Goal: Task Accomplishment & Management: Manage account settings

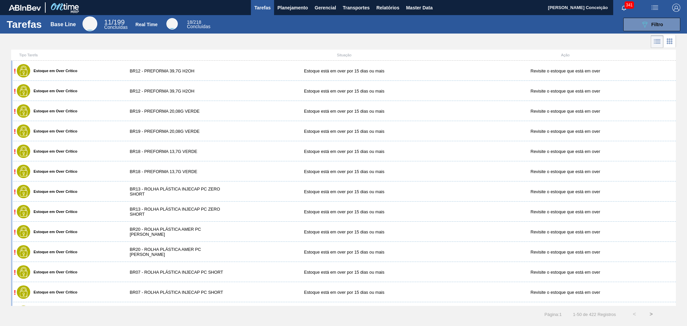
click at [273, 38] on div at bounding box center [343, 42] width 687 height 16
click at [132, 49] on div at bounding box center [343, 42] width 687 height 16
drag, startPoint x: 160, startPoint y: 42, endPoint x: 162, endPoint y: 45, distance: 3.7
click at [161, 43] on div at bounding box center [343, 42] width 687 height 16
click at [176, 44] on div at bounding box center [343, 42] width 687 height 16
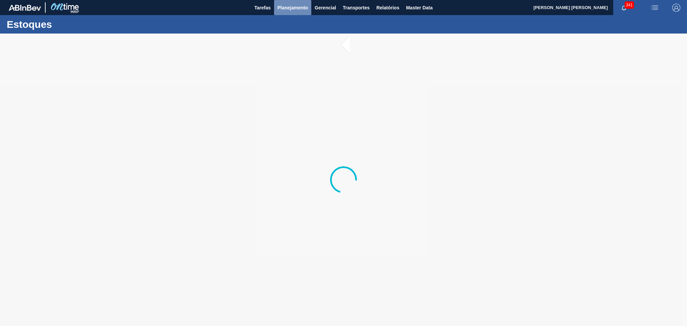
click at [285, 11] on span "Planejamento" at bounding box center [292, 8] width 31 height 8
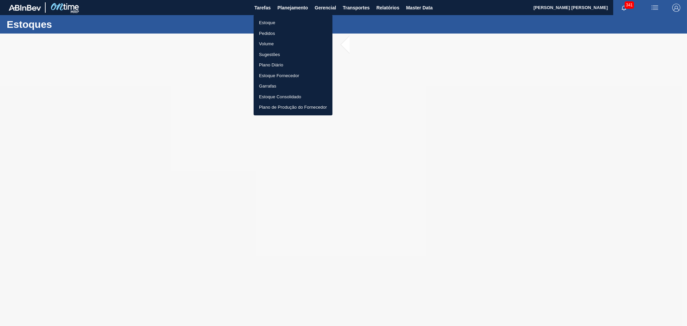
click at [266, 21] on li "Estoque" at bounding box center [293, 22] width 79 height 11
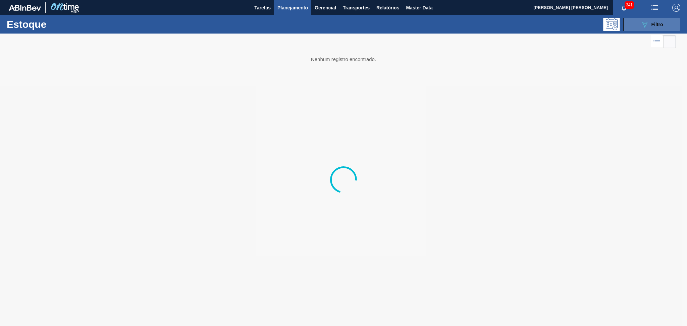
click at [650, 24] on div "089F7B8B-B2A5-4AFE-B5C0-19BA573D28AC Filtro" at bounding box center [651, 24] width 22 height 8
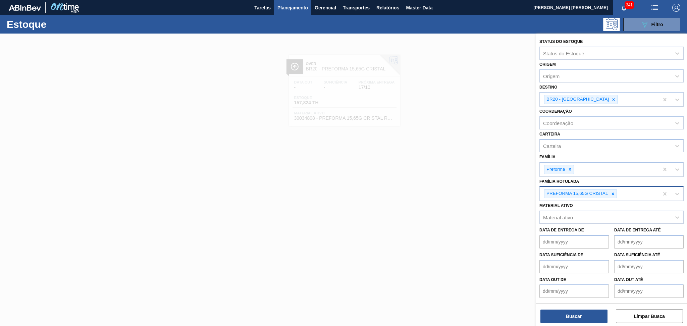
click at [643, 192] on div "PREFORMA 15,65G CRISTAL" at bounding box center [599, 194] width 119 height 14
click at [614, 193] on icon at bounding box center [612, 193] width 5 height 5
type Rotulada "40G V"
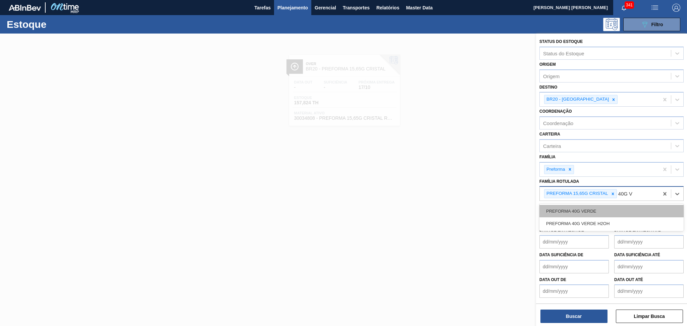
click at [600, 212] on div "PREFORMA 40G VERDE" at bounding box center [611, 211] width 144 height 12
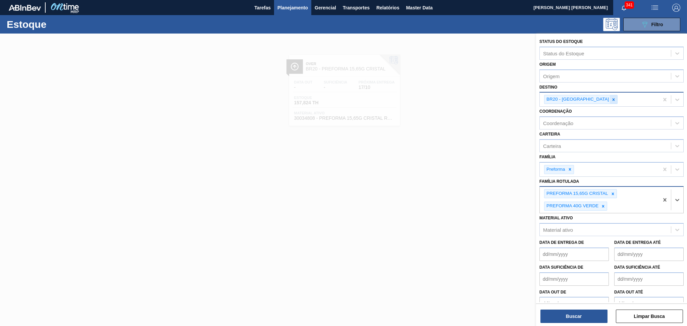
click at [611, 97] on icon at bounding box center [613, 99] width 5 height 5
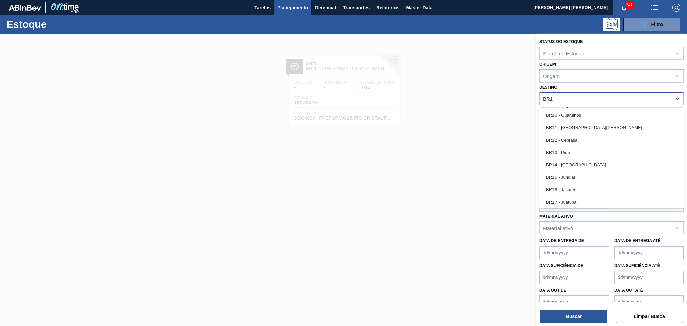
type input "BR19"
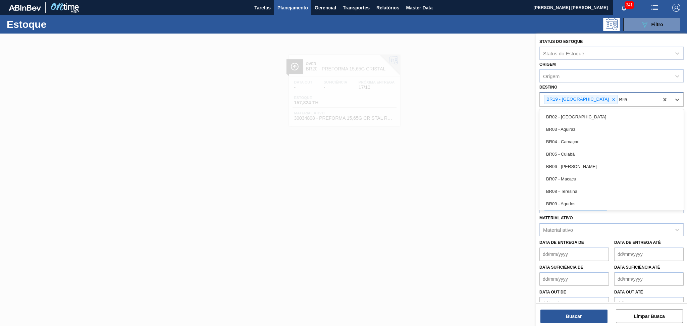
type input "BR07"
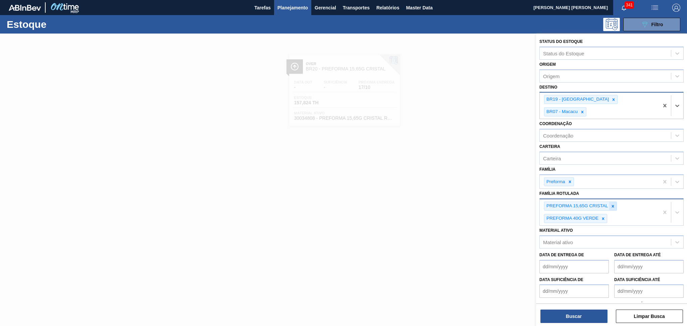
click at [612, 205] on icon at bounding box center [612, 206] width 2 height 2
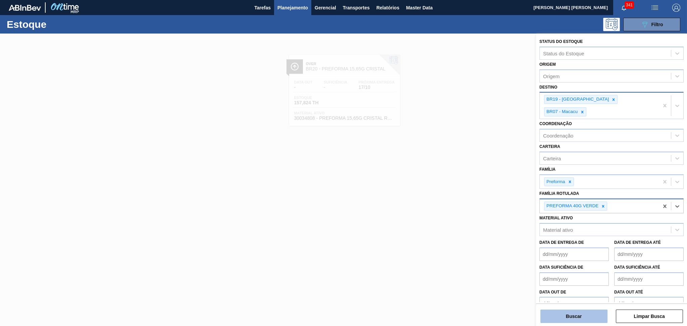
click at [565, 313] on button "Buscar" at bounding box center [573, 316] width 67 height 13
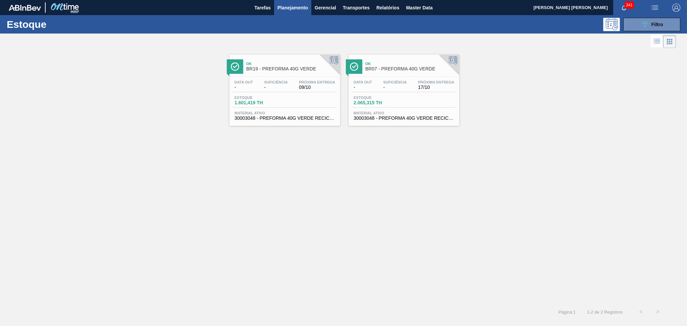
click at [286, 99] on div "Estoque 1.601,419 TH" at bounding box center [285, 102] width 104 height 12
click at [401, 98] on div "Estoque 2.065,315 TH" at bounding box center [377, 101] width 50 height 10
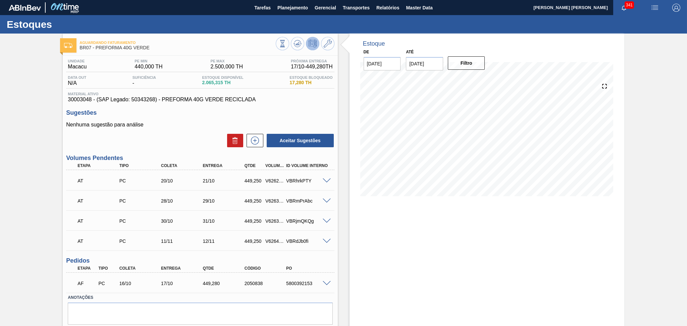
click at [164, 136] on div "Aceitar Sugestões" at bounding box center [200, 140] width 268 height 15
click at [192, 134] on div "Aceitar Sugestões" at bounding box center [200, 140] width 268 height 15
click at [325, 283] on span at bounding box center [327, 283] width 8 height 5
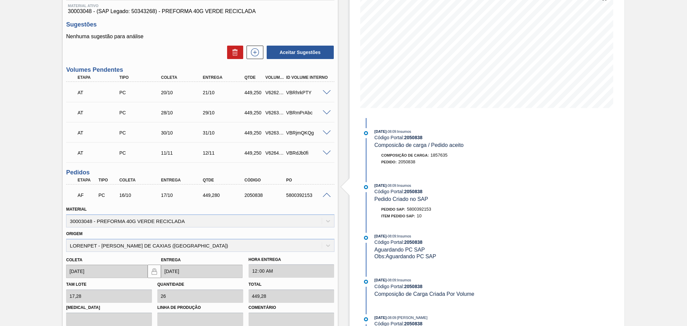
scroll to position [89, 0]
click at [327, 194] on span at bounding box center [327, 194] width 8 height 5
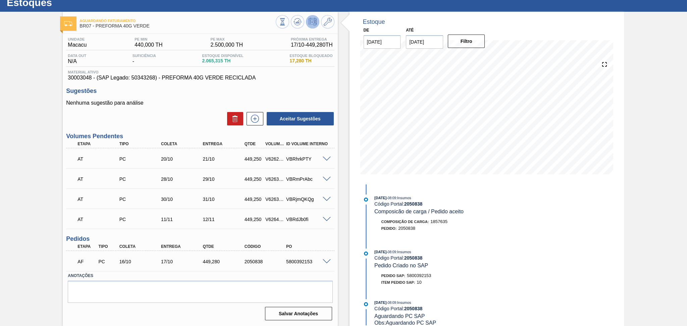
scroll to position [21, 0]
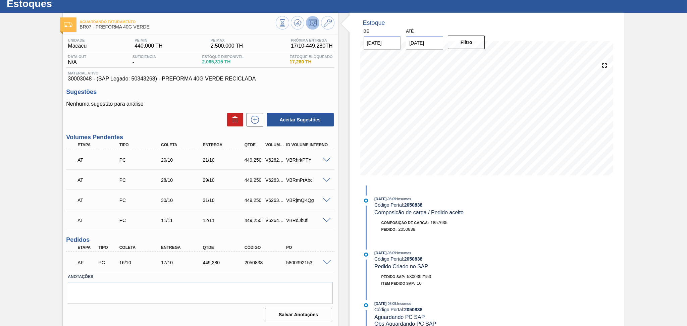
click at [76, 80] on span "30003048 - (SAP Legado: 50343268) - PREFORMA 40G VERDE RECICLADA" at bounding box center [200, 79] width 265 height 6
copy span "30003048"
click at [124, 292] on textarea at bounding box center [200, 293] width 265 height 22
click at [329, 260] on span at bounding box center [327, 262] width 8 height 5
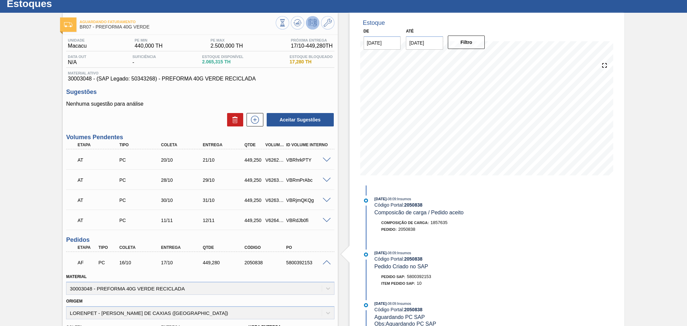
click at [329, 261] on span at bounding box center [327, 262] width 8 height 5
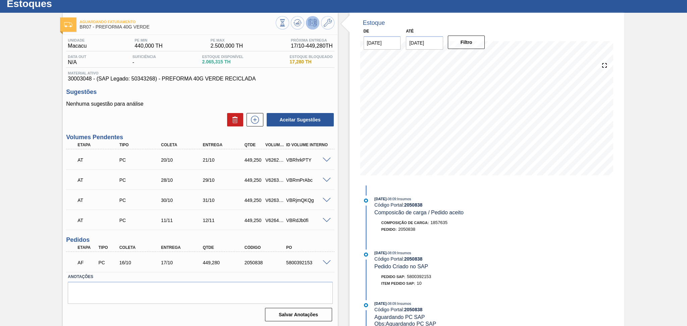
click at [295, 86] on div "Unidade Macacu PE MIN 440,000 TH PE MAX 2.500,000 TH Próxima Entrega 17/10 - 44…" at bounding box center [200, 179] width 275 height 289
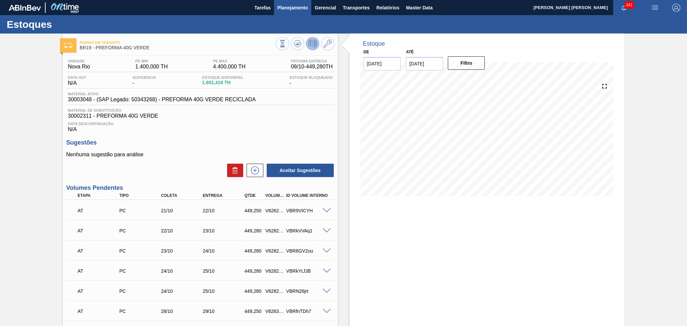
click at [277, 13] on button "Planejamento" at bounding box center [292, 7] width 37 height 15
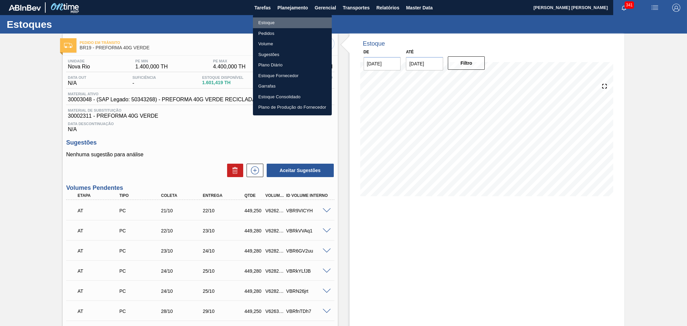
click at [265, 21] on li "Estoque" at bounding box center [292, 22] width 79 height 11
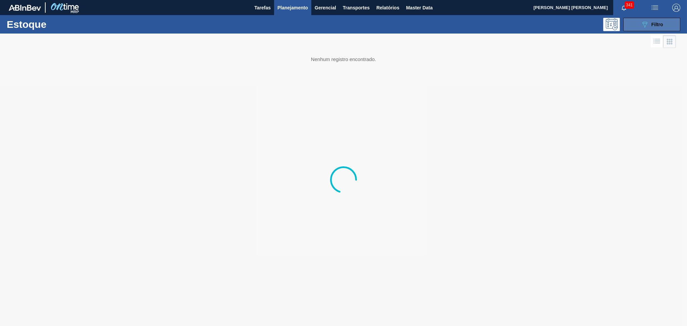
click at [660, 23] on span "Filtro" at bounding box center [657, 24] width 12 height 5
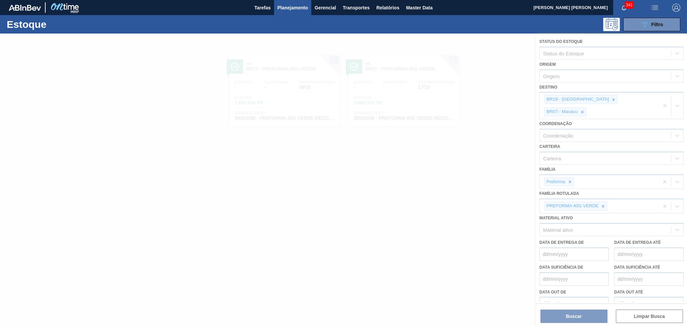
click at [584, 110] on icon at bounding box center [582, 112] width 5 height 5
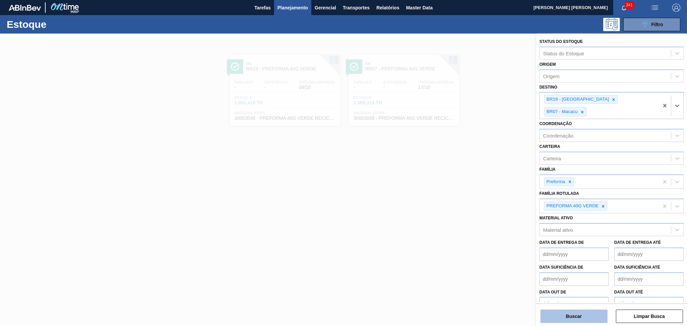
click at [575, 315] on button "Buscar" at bounding box center [573, 316] width 67 height 13
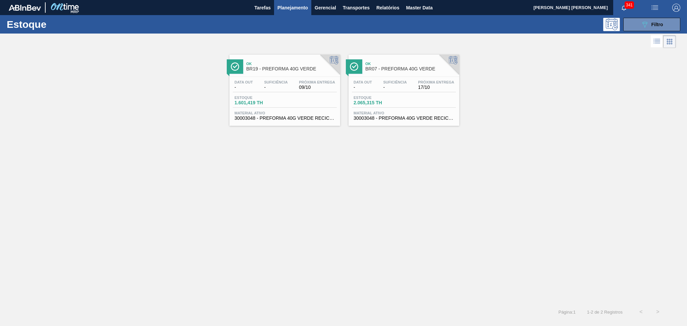
click at [313, 79] on div "Data out - Suficiência - Próxima Entrega 09/10 Estoque 1.601,419 TH Material at…" at bounding box center [284, 100] width 111 height 46
click at [387, 72] on div "Ok BR07 - PREFORMA 40G VERDE" at bounding box center [410, 66] width 91 height 15
click at [221, 214] on div "Ok BR19 - PREFORMA 40G VERDE Data out - Suficiência - Próxima Entrega 09/10 Est…" at bounding box center [343, 177] width 687 height 254
click at [307, 88] on span "09/10" at bounding box center [317, 87] width 36 height 5
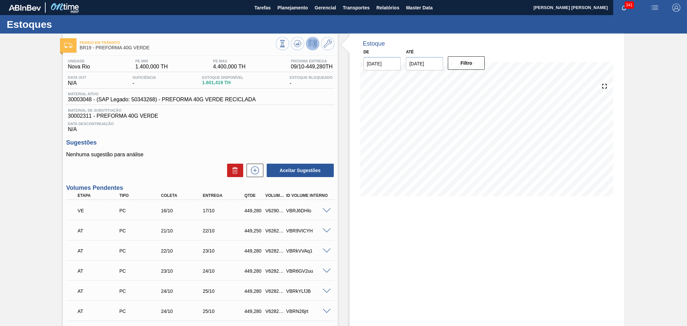
click at [157, 180] on div "Unidade Nova Rio PE MIN 1.400,000 TH PE MAX 4.400,000 TH Próxima Entrega 09/10 …" at bounding box center [200, 275] width 275 height 439
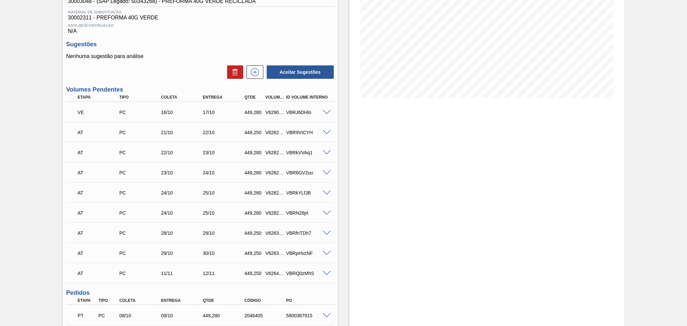
scroll to position [171, 0]
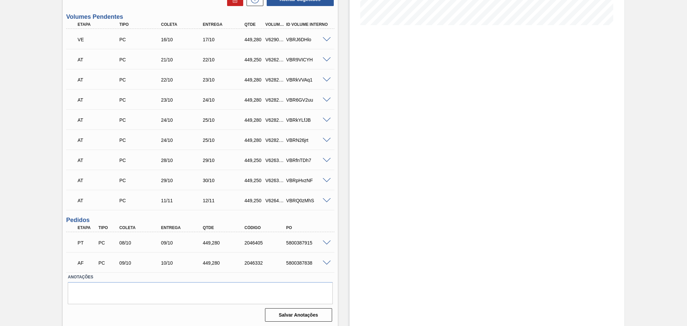
click at [293, 266] on div "AF PC 09/10 10/10 449,[PHONE_NUMBER] 5800387838" at bounding box center [198, 262] width 250 height 13
click at [293, 265] on div "AF PC 09/10 10/10 449,[PHONE_NUMBER] 5800387838" at bounding box center [198, 262] width 250 height 13
click at [294, 263] on div "5800387838" at bounding box center [307, 262] width 47 height 5
copy div "5800387838"
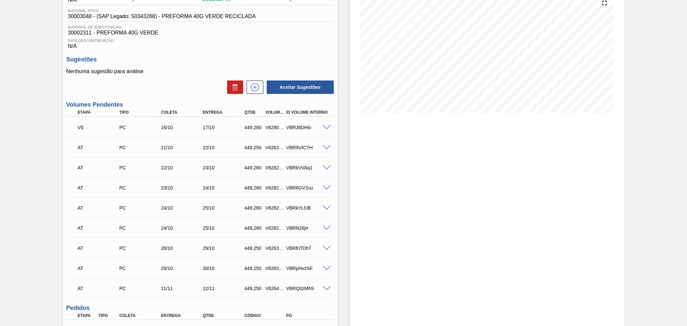
scroll to position [82, 0]
click at [274, 128] on div "V629038" at bounding box center [275, 128] width 22 height 5
copy div "V629038"
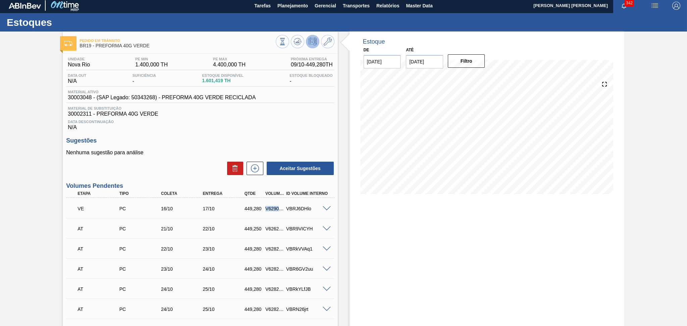
scroll to position [0, 0]
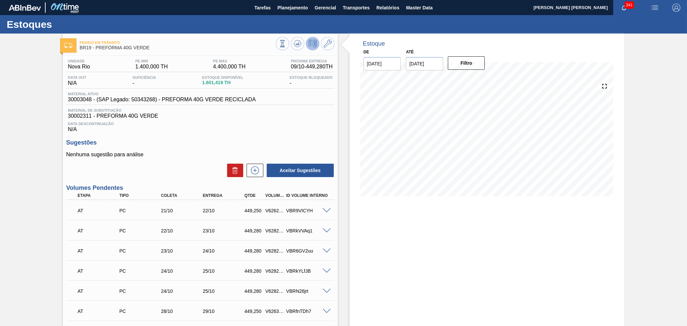
click at [277, 135] on div "Unidade Nova Rio PE MIN 1.400,000 TH PE MAX 4.400,000 TH Próxima Entrega 09/10 …" at bounding box center [200, 265] width 275 height 419
click at [170, 151] on div "Sugestões Nenhuma sugestão para análise Aceitar Sugestões" at bounding box center [200, 158] width 268 height 39
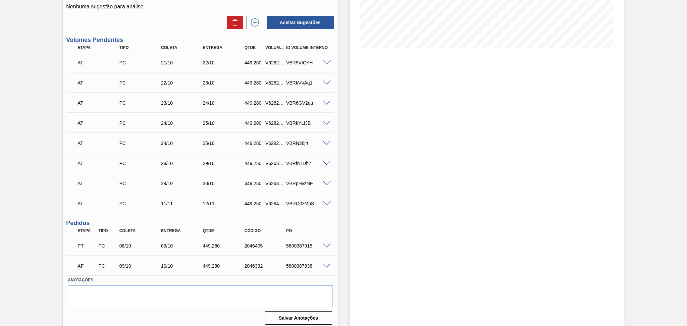
scroll to position [151, 0]
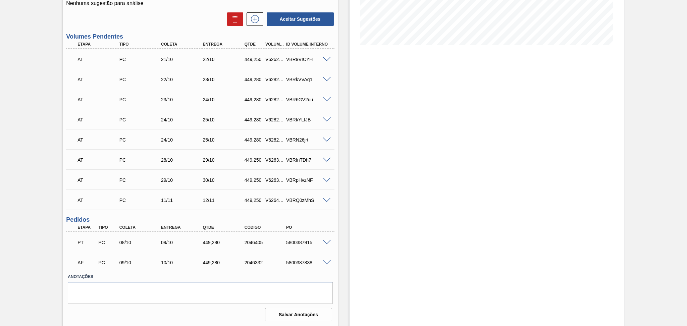
click at [141, 294] on textarea at bounding box center [200, 293] width 265 height 22
click at [347, 141] on div "Estoque De [DATE] Até [DATE] Filtro 15/10 Projeção de Estoque 1,739.983 [DOMAIN…" at bounding box center [481, 104] width 286 height 445
click at [300, 264] on div "5800387838" at bounding box center [307, 262] width 47 height 5
copy div "5800387838"
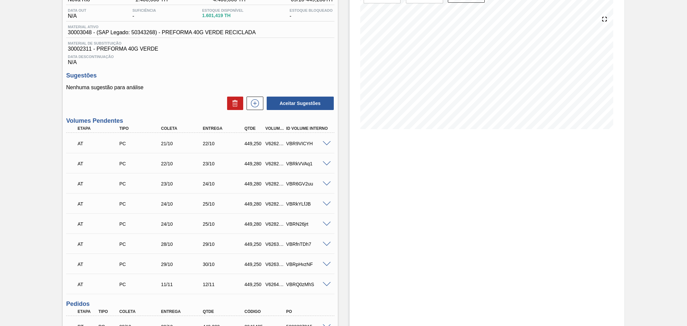
scroll to position [0, 0]
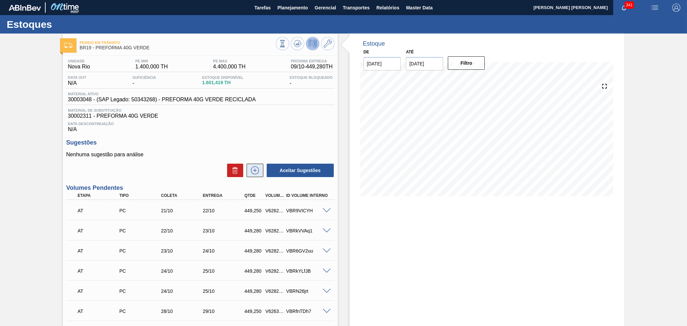
click at [251, 172] on icon at bounding box center [254, 170] width 11 height 8
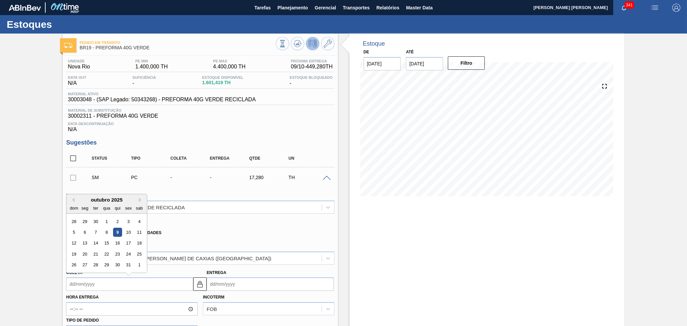
click at [92, 282] on input "Coleta" at bounding box center [129, 283] width 127 height 13
type input "1"
type input "[DATE]"
type input "16"
type input "[DATE]"
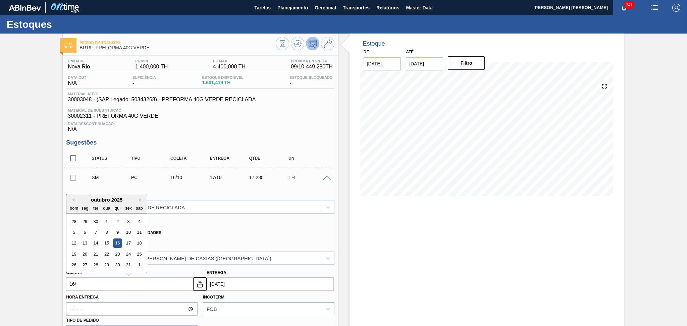
type input "16/1"
type input "[DATE]"
type input "16/10"
type input "[DATE]"
click at [118, 243] on div "16" at bounding box center [117, 243] width 9 height 9
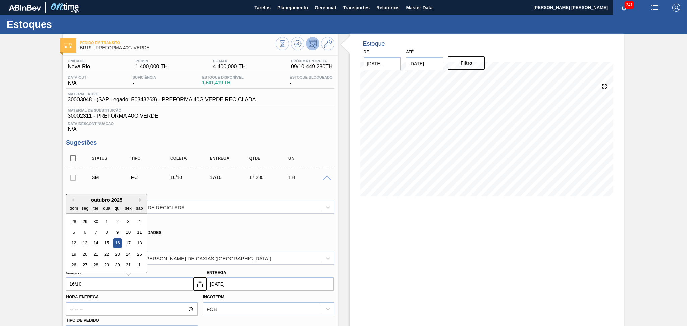
type input "[DATE]"
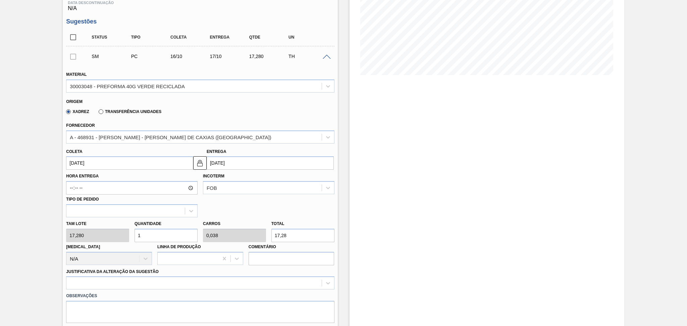
scroll to position [134, 0]
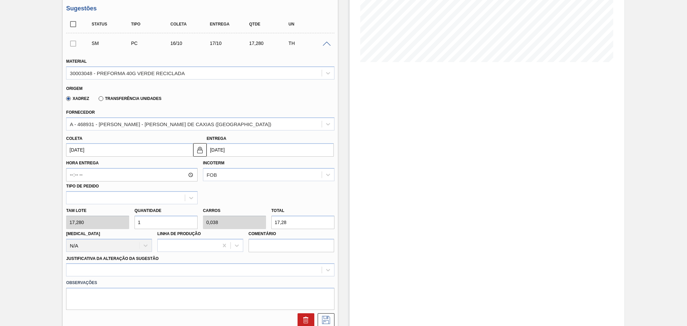
drag, startPoint x: 118, startPoint y: 214, endPoint x: 92, endPoint y: 213, distance: 26.8
click at [101, 214] on div "[PERSON_NAME] 17,280 Quantidade 1 Carros 0,038 Total 17,28 [MEDICAL_DATA] N/A L…" at bounding box center [199, 228] width 273 height 48
type input "6"
type input "0,231"
type input "103,68"
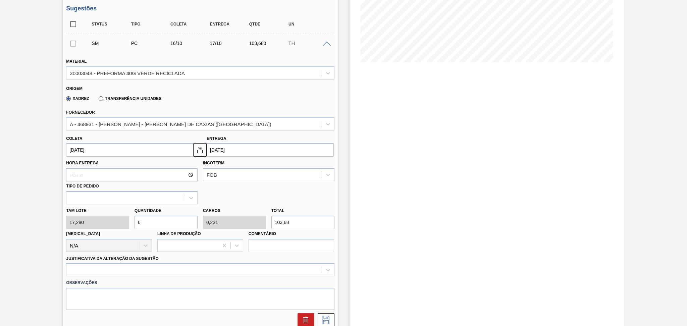
type input "0"
type input "2"
type input "0,077"
type input "34,56"
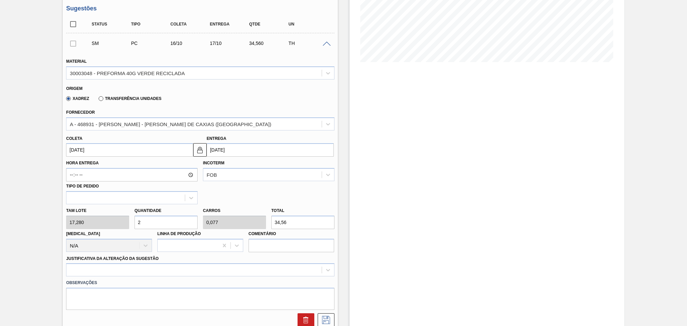
type input "26"
type input "1"
type input "449,28"
type input "26"
click at [103, 269] on div at bounding box center [200, 269] width 268 height 13
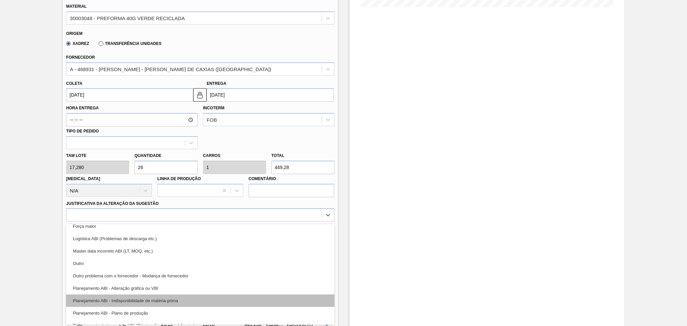
scroll to position [45, 0]
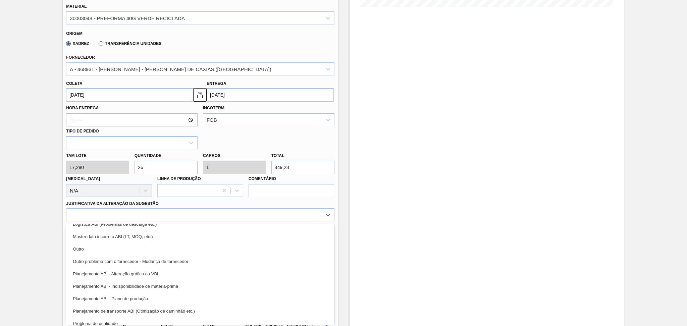
click at [133, 298] on div "Planejamento ABI - Plano de produção" at bounding box center [200, 298] width 268 height 12
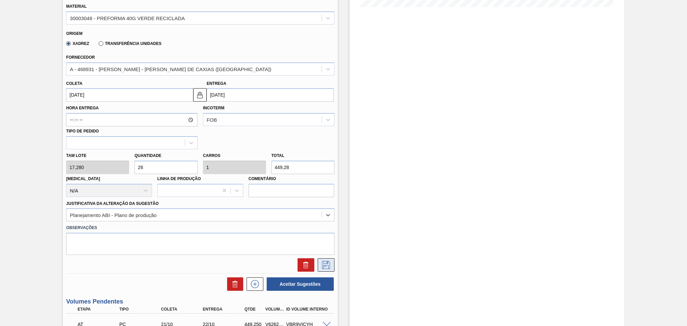
click at [324, 261] on icon at bounding box center [326, 265] width 11 height 8
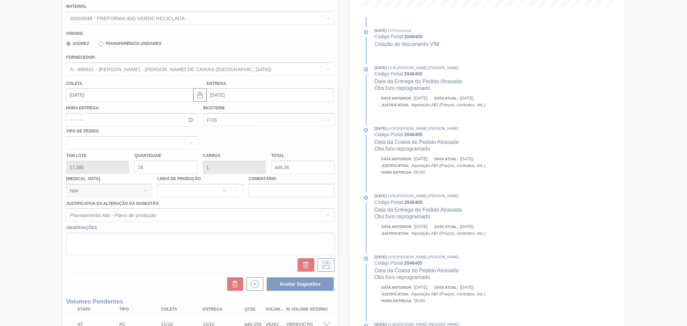
scroll to position [179, 0]
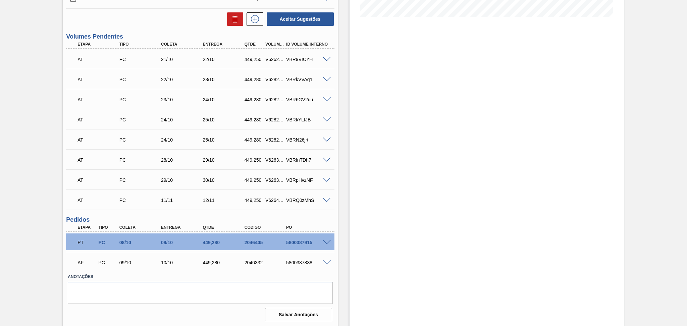
click at [203, 266] on div "AF PC 09/10 10/10 449,280 2046332 5800387838" at bounding box center [198, 261] width 250 height 13
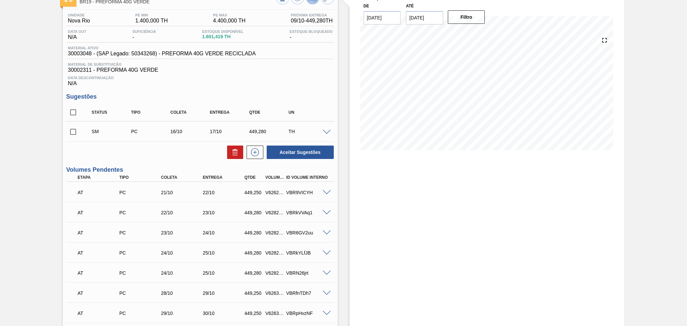
scroll to position [45, 0]
click at [72, 133] on input "checkbox" at bounding box center [73, 133] width 14 height 14
click at [326, 131] on span at bounding box center [327, 133] width 8 height 5
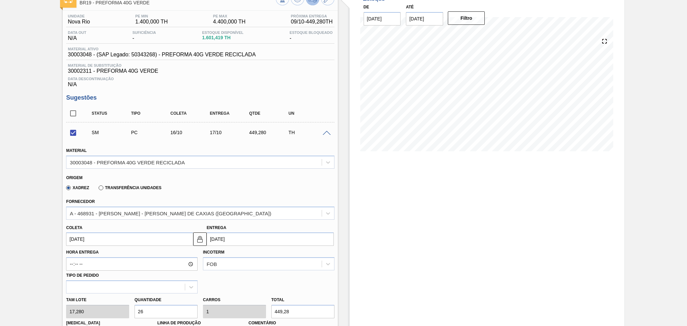
click at [326, 131] on span at bounding box center [327, 133] width 8 height 5
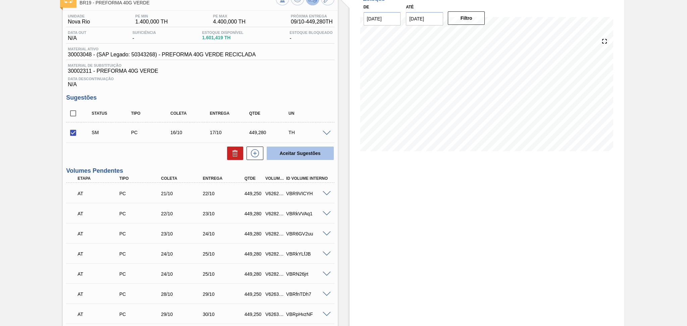
click at [308, 151] on button "Aceitar Sugestões" at bounding box center [300, 153] width 67 height 13
checkbox input "false"
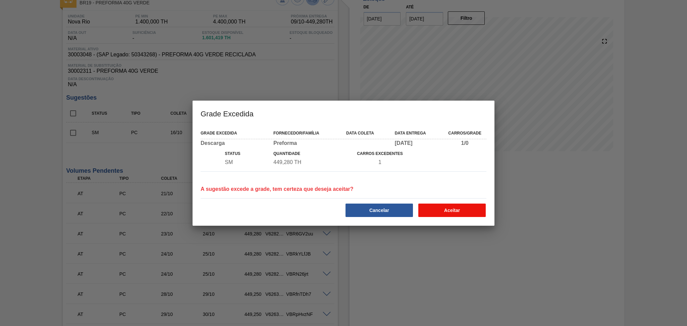
click at [440, 207] on button "Aceitar" at bounding box center [451, 210] width 67 height 13
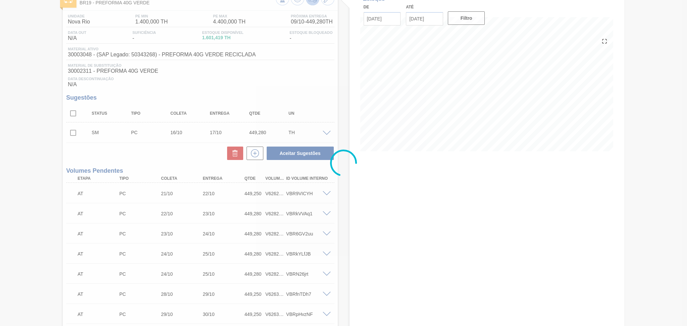
click at [198, 151] on div at bounding box center [343, 163] width 687 height 326
click at [147, 154] on div at bounding box center [343, 163] width 687 height 326
click at [166, 149] on div at bounding box center [343, 163] width 687 height 326
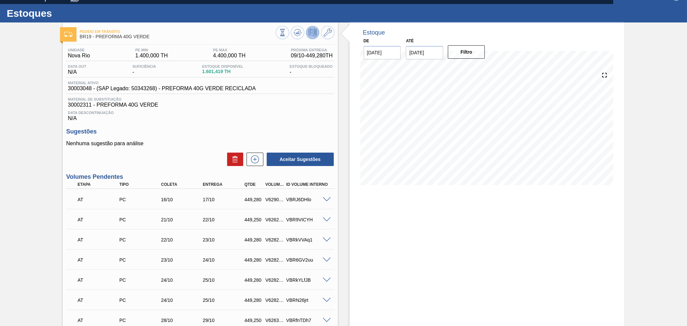
scroll to position [0, 0]
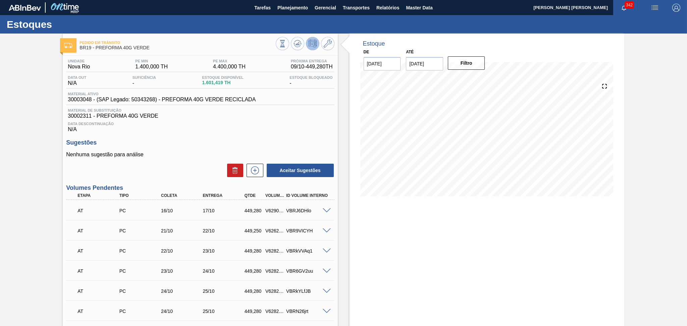
click at [228, 148] on div "Sugestões Nenhuma sugestão para análise Aceitar Sugestões" at bounding box center [200, 158] width 268 height 39
click at [260, 136] on div "Unidade Nova Rio PE MIN 1.400,000 TH PE MAX 4.400,000 TH Próxima Entrega 09/10 …" at bounding box center [200, 275] width 275 height 439
click at [383, 14] on button "Relatórios" at bounding box center [388, 7] width 30 height 15
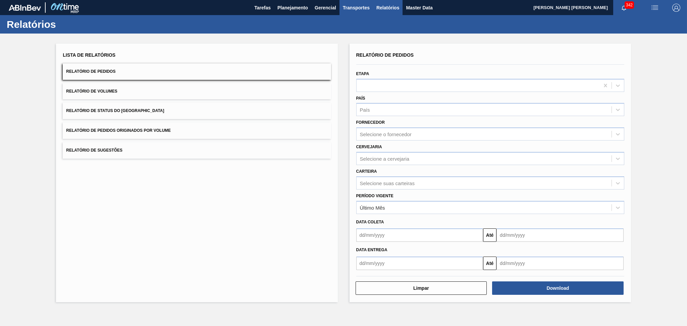
click at [356, 8] on span "Transportes" at bounding box center [356, 8] width 27 height 8
click at [339, 33] on li "Otimização de Carga" at bounding box center [356, 33] width 55 height 11
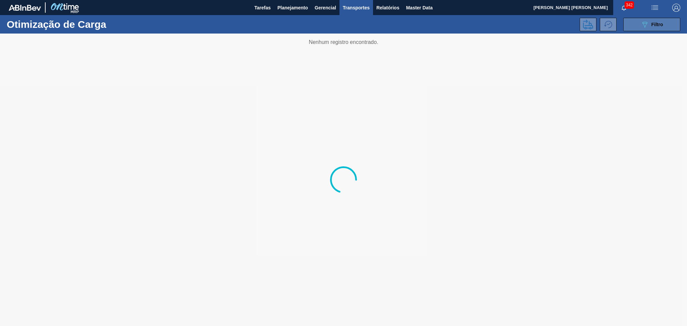
click at [656, 22] on span "Filtro" at bounding box center [657, 24] width 12 height 5
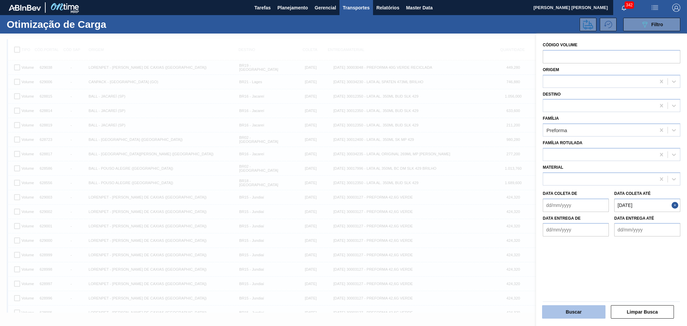
click at [561, 314] on button "Buscar" at bounding box center [573, 311] width 63 height 13
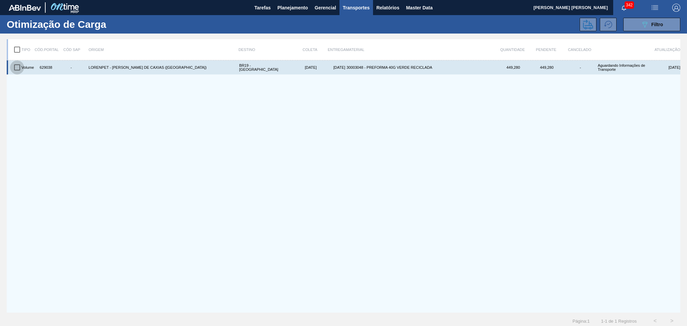
drag, startPoint x: 17, startPoint y: 67, endPoint x: 23, endPoint y: 68, distance: 5.7
click at [17, 67] on input "checkbox" at bounding box center [17, 67] width 14 height 14
checkbox input "true"
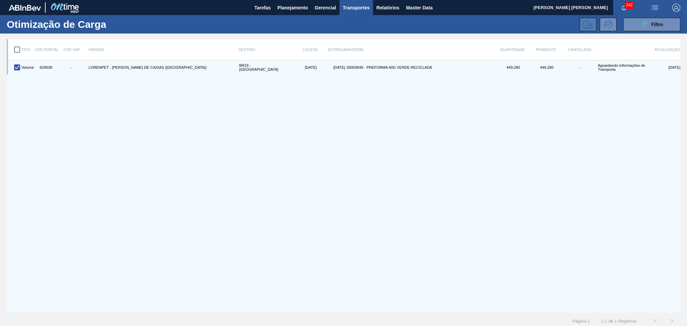
click at [592, 22] on icon at bounding box center [588, 24] width 10 height 10
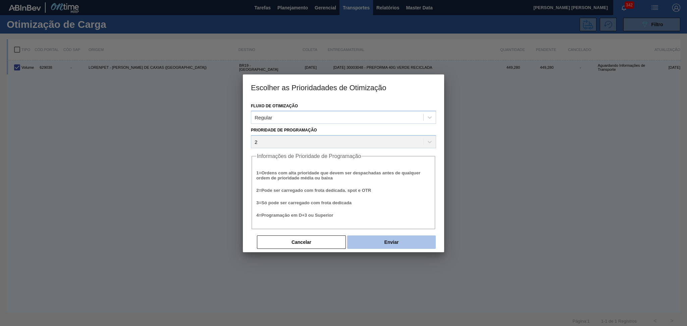
click at [399, 242] on button "Enviar" at bounding box center [391, 241] width 89 height 13
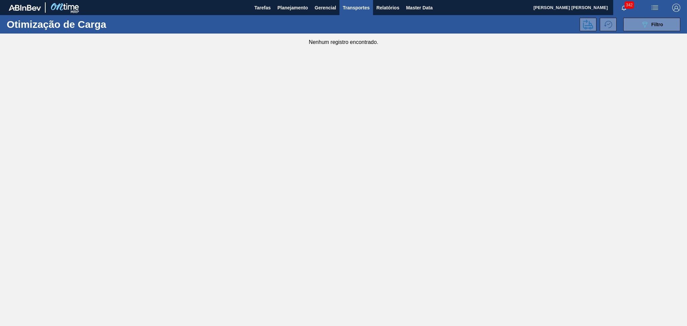
click at [7, 241] on main "Tarefas Planejamento Gerencial Transportes Relatórios Master Data Aline Apareci…" at bounding box center [343, 163] width 687 height 326
click at [288, 6] on span "Planejamento" at bounding box center [292, 8] width 31 height 8
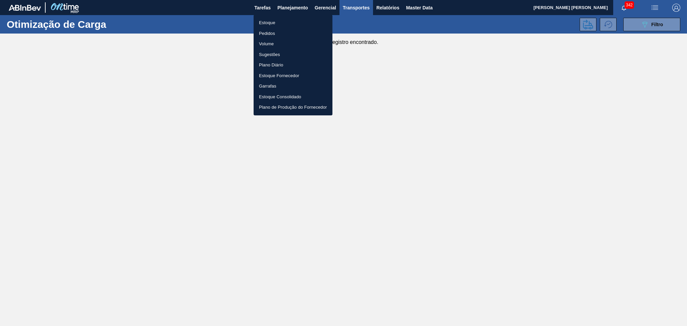
click at [267, 26] on li "Estoque" at bounding box center [293, 22] width 79 height 11
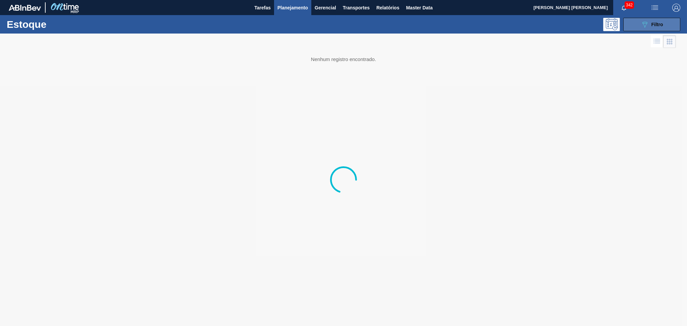
click at [629, 26] on button "089F7B8B-B2A5-4AFE-B5C0-19BA573D28AC Filtro" at bounding box center [651, 24] width 57 height 13
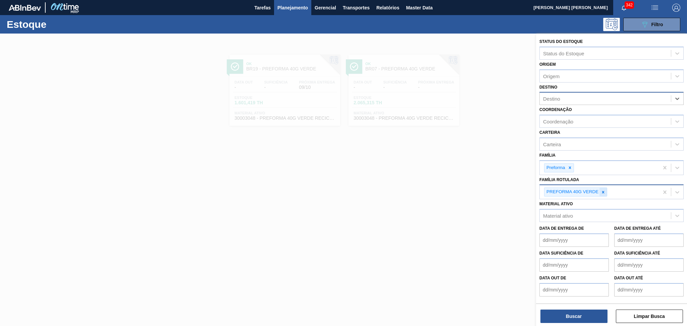
click at [605, 190] on icon at bounding box center [603, 192] width 5 height 5
click at [553, 96] on div "Destino" at bounding box center [551, 99] width 17 height 6
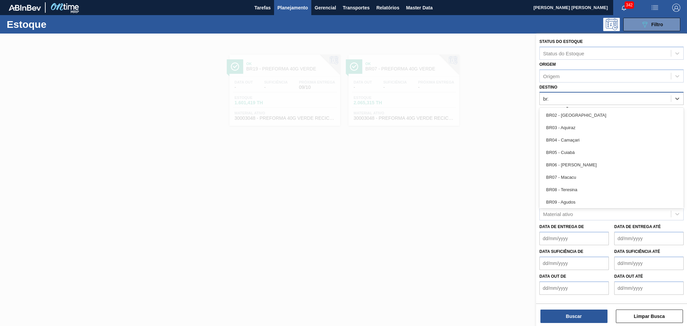
type input "br20"
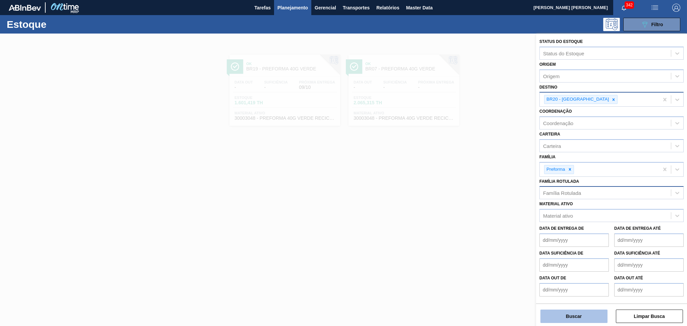
click at [591, 319] on button "Buscar" at bounding box center [573, 316] width 67 height 13
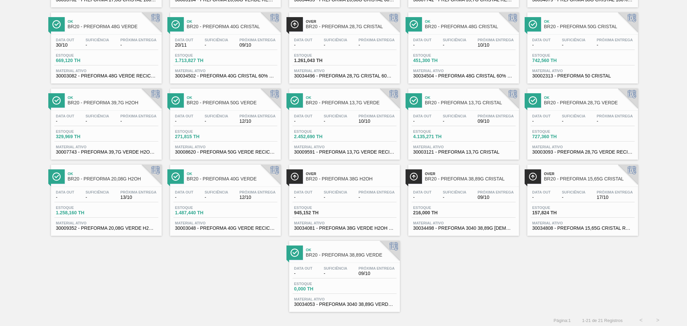
scroll to position [119, 0]
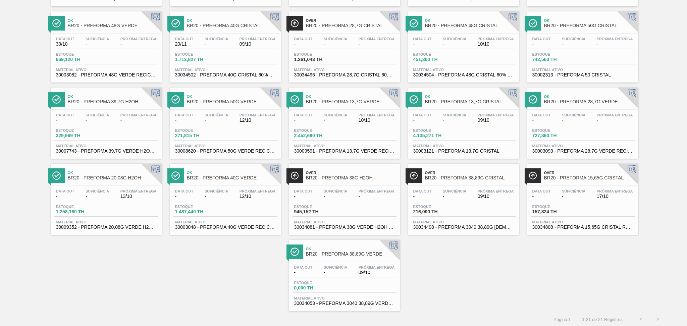
click at [139, 262] on div "Ok BR20 - PREFORMA 17,8G CRISTAL Data out 16/10 Suficiência 17/10 Próxima Entre…" at bounding box center [343, 120] width 687 height 381
click at [194, 255] on div "Ok BR20 - PREFORMA 17,8G CRISTAL Data out 16/10 Suficiência 17/10 Próxima Entre…" at bounding box center [343, 120] width 687 height 381
click at [495, 263] on div "Ok BR20 - PREFORMA 17,8G CRISTAL Data out 16/10 Suficiência 17/10 Próxima Entre…" at bounding box center [343, 120] width 687 height 381
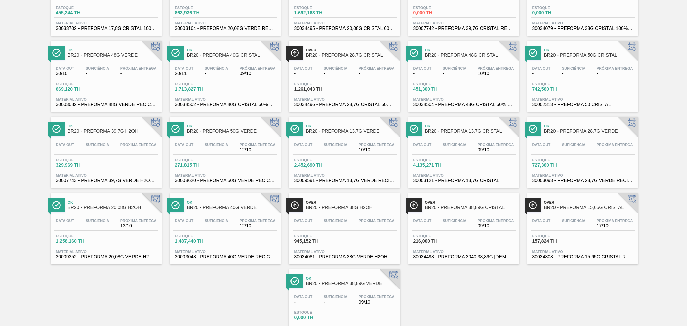
scroll to position [74, 0]
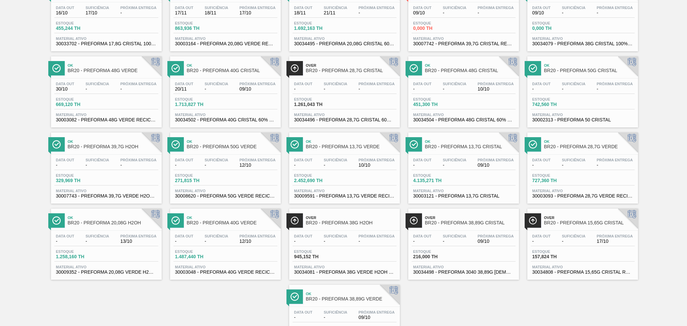
click at [337, 163] on span "-" at bounding box center [335, 165] width 23 height 5
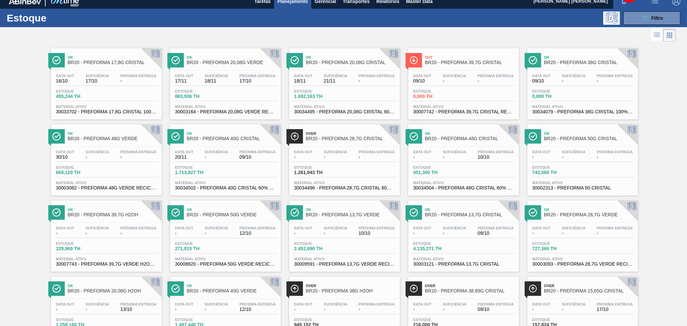
scroll to position [0, 0]
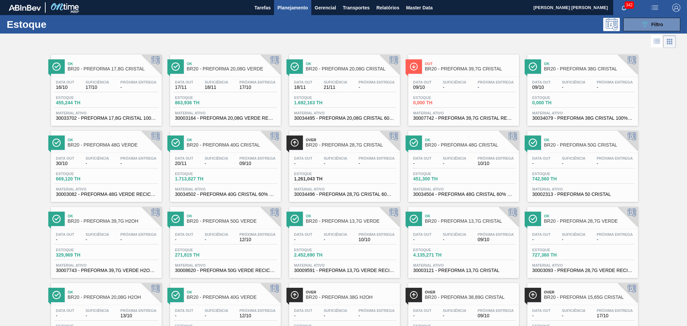
click at [326, 49] on div at bounding box center [338, 42] width 676 height 16
click at [293, 36] on div at bounding box center [338, 42] width 676 height 16
click at [250, 38] on div at bounding box center [338, 42] width 676 height 16
click at [655, 128] on div "Ok BR20 - PREFORMA 17,8G CRISTAL Data out 16/10 Suficiência 17/10 Próxima Entre…" at bounding box center [343, 240] width 687 height 381
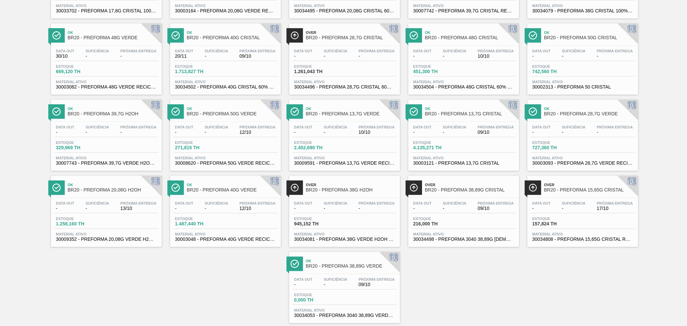
scroll to position [119, 0]
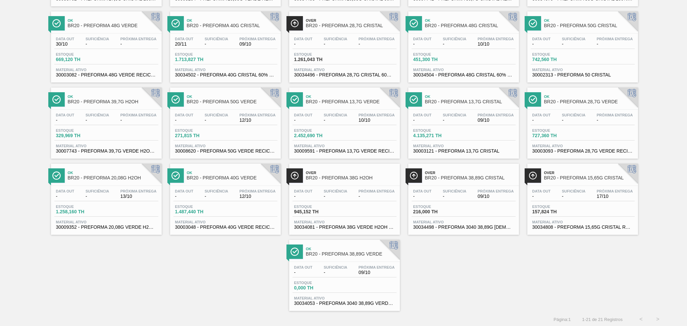
click at [482, 289] on div "Ok BR20 - PREFORMA 17,8G CRISTAL Data out 16/10 Suficiência 17/10 Próxima Entre…" at bounding box center [343, 120] width 687 height 381
click at [494, 261] on div "Ok BR20 - PREFORMA 17,8G CRISTAL Data out 16/10 Suficiência 17/10 Próxima Entre…" at bounding box center [343, 120] width 687 height 381
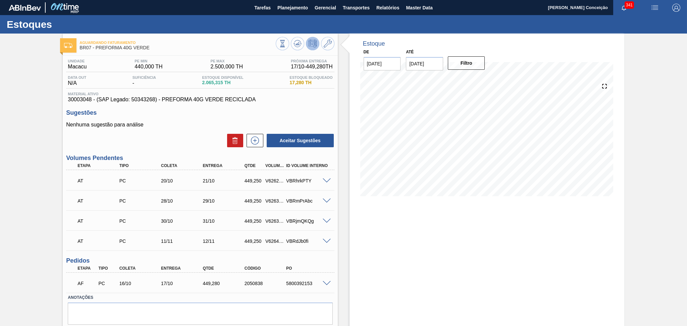
click at [211, 135] on div "Aceitar Sugestões" at bounding box center [200, 140] width 268 height 15
click at [281, 97] on span "30003048 - (SAP Legado: 50343268) - PREFORMA 40G VERDE RECICLADA" at bounding box center [200, 100] width 265 height 6
click at [301, 43] on button at bounding box center [297, 43] width 13 height 13
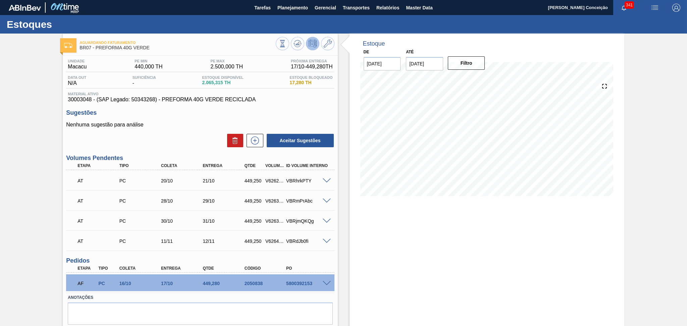
click at [292, 281] on div "5800392153" at bounding box center [307, 283] width 47 height 5
copy div "5800392153"
click at [182, 119] on div "Sugestões Nenhuma sugestão para análise Aceitar Sugestões" at bounding box center [200, 128] width 268 height 39
click at [327, 282] on span at bounding box center [327, 283] width 8 height 5
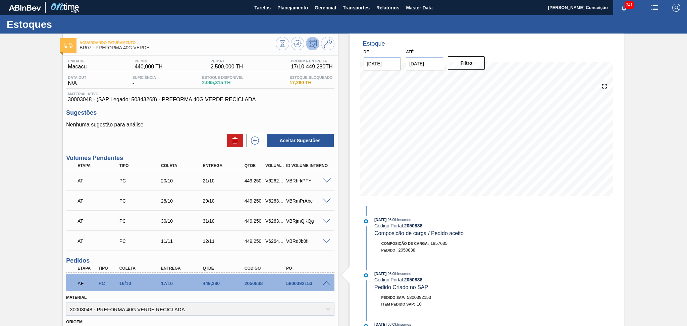
scroll to position [179, 0]
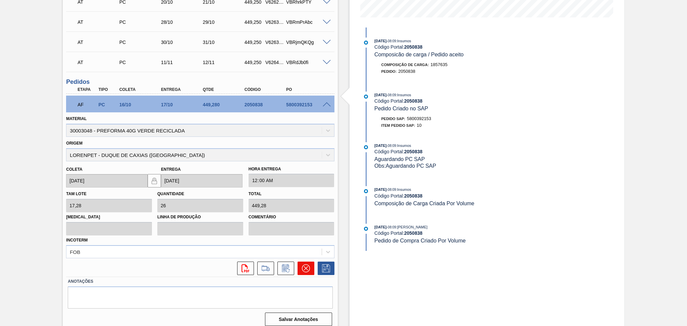
click at [303, 271] on button at bounding box center [305, 268] width 17 height 13
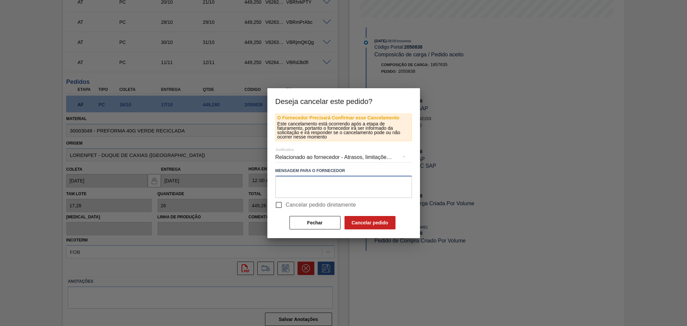
click at [303, 187] on textarea at bounding box center [343, 187] width 136 height 22
type textarea "virar carga para nova rio"
click at [284, 204] on input "Cancelar pedido diretamente" at bounding box center [279, 205] width 14 height 14
checkbox input "true"
click at [360, 217] on button "Cancelar pedido" at bounding box center [369, 222] width 51 height 13
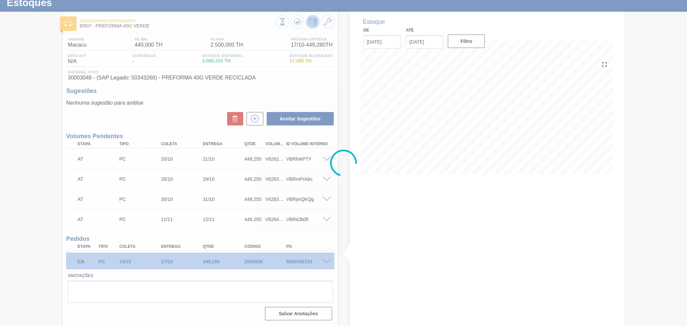
scroll to position [21, 0]
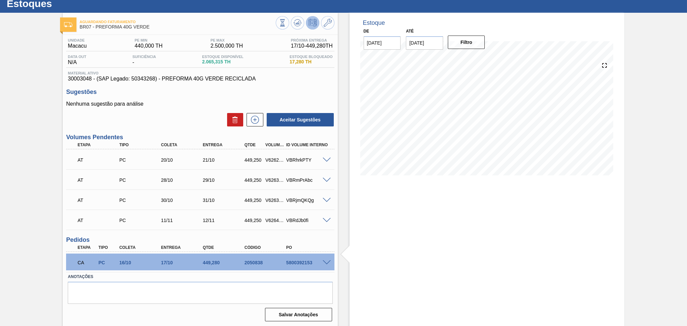
click at [163, 118] on div "Aceitar Sugestões" at bounding box center [200, 119] width 268 height 15
click at [174, 116] on div "Aceitar Sugestões" at bounding box center [200, 119] width 268 height 15
click at [296, 28] on button at bounding box center [297, 22] width 13 height 13
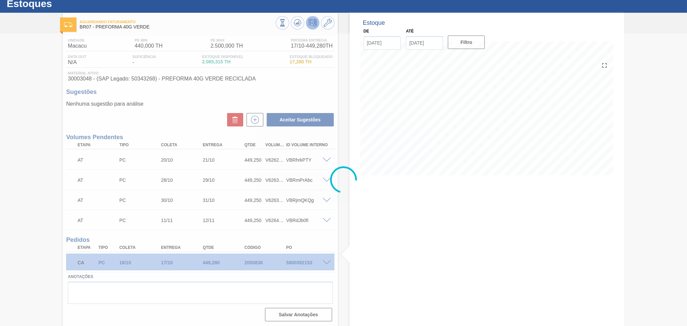
click at [189, 103] on div at bounding box center [343, 180] width 687 height 292
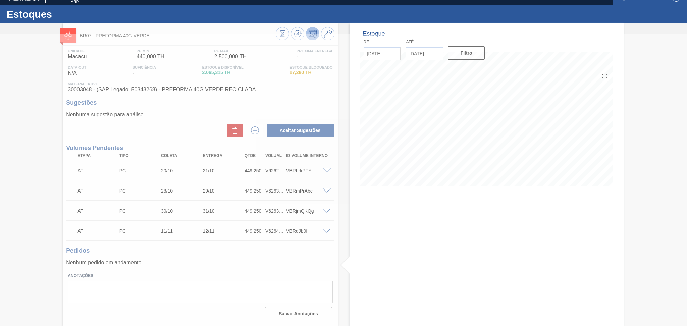
scroll to position [9, 0]
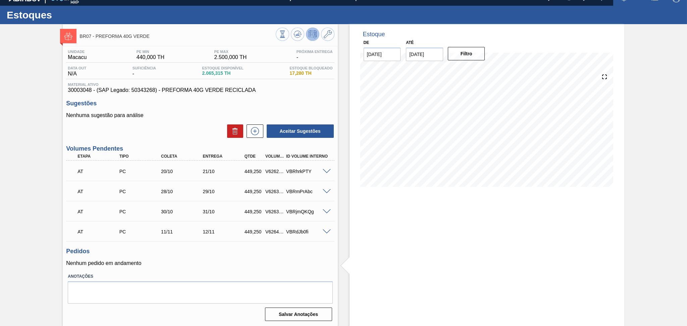
click at [316, 250] on h3 "Pedidos" at bounding box center [200, 251] width 268 height 7
click at [349, 259] on span at bounding box center [353, 266] width 8 height 23
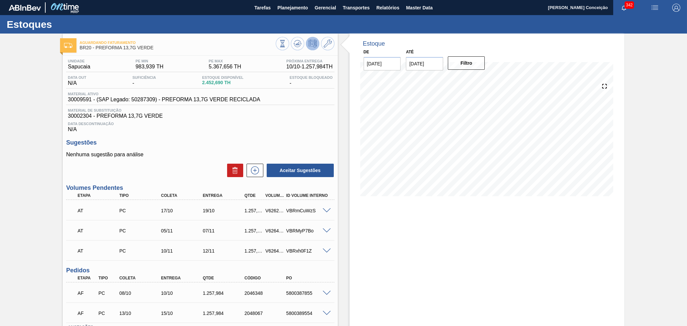
click at [212, 136] on div "Unidade Sapucaia PE MIN 983,939 TH PE MAX 5.367,656 TH Próxima Entrega 10/10 - …" at bounding box center [200, 215] width 275 height 319
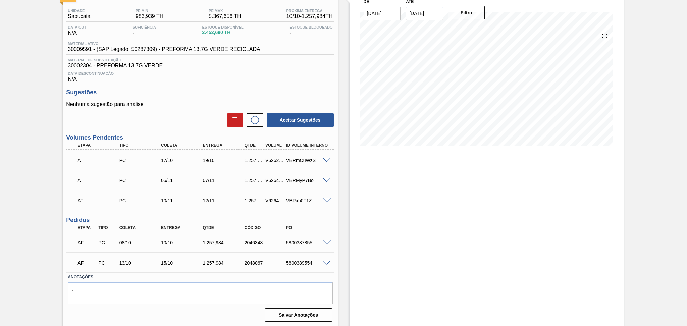
scroll to position [51, 0]
click at [158, 285] on textarea "." at bounding box center [200, 293] width 265 height 22
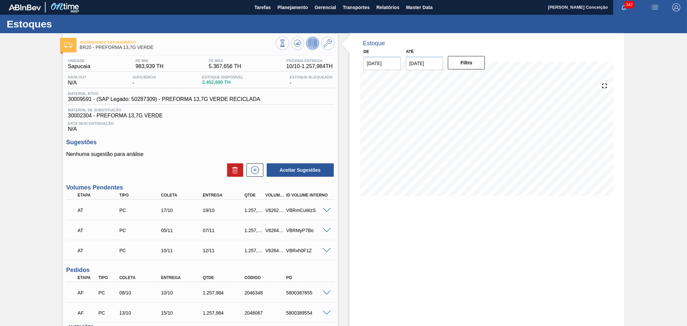
scroll to position [0, 0]
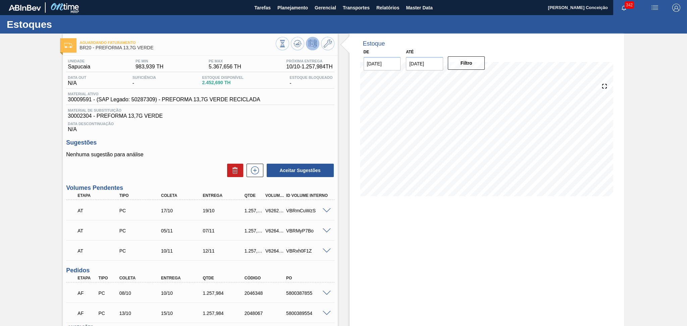
click at [394, 238] on div "Estoque De 09/10/2025 Até 30/11/2025 Filtro" at bounding box center [486, 206] width 275 height 344
click at [300, 131] on div "Data Descontinuação N/A" at bounding box center [200, 125] width 268 height 13
click at [91, 97] on span "30009591 - (SAP Legado: 50287309) - PREFORMA 13,7G VERDE RECICLADA" at bounding box center [164, 100] width 192 height 6
click at [80, 99] on span "30009591 - (SAP Legado: 50287309) - PREFORMA 13,7G VERDE RECICLADA" at bounding box center [164, 100] width 192 height 6
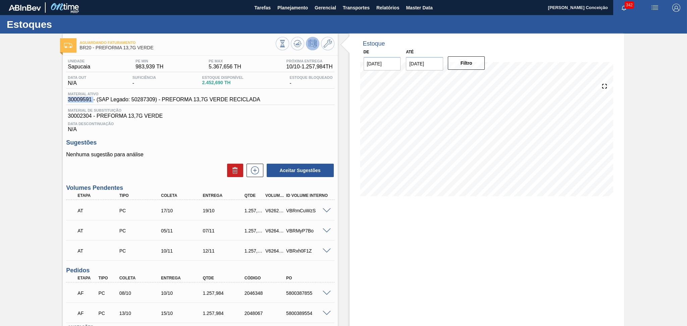
click at [80, 99] on span "30009591 - (SAP Legado: 50287309) - PREFORMA 13,7G VERDE RECICLADA" at bounding box center [164, 100] width 192 height 6
copy span "30009591"
click at [191, 148] on div "Sugestões Nenhuma sugestão para análise Aceitar Sugestões" at bounding box center [200, 158] width 268 height 39
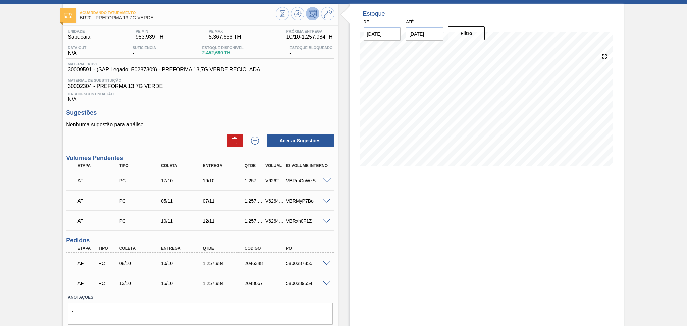
scroll to position [51, 0]
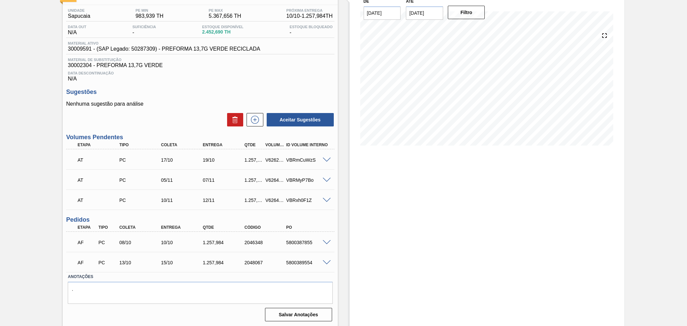
click at [307, 241] on div "5800387855" at bounding box center [307, 242] width 47 height 5
copy div "5800387855"
click at [200, 87] on div "Unidade Sapucaia PE MIN 983,939 TH PE MAX 5.367,656 TH Próxima Entrega 10/10 - …" at bounding box center [200, 164] width 275 height 319
click at [328, 241] on span at bounding box center [327, 242] width 8 height 5
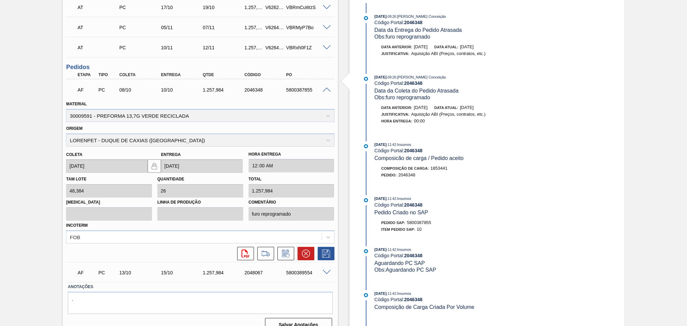
scroll to position [212, 0]
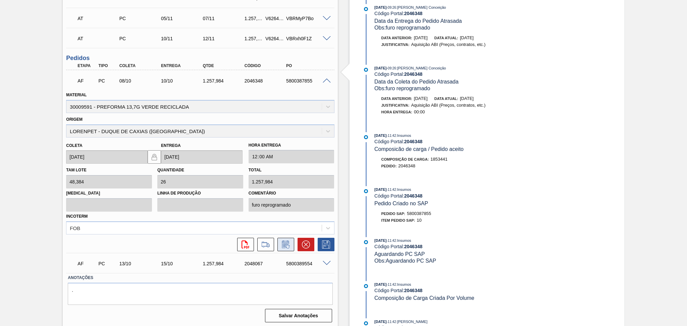
click at [288, 240] on icon at bounding box center [285, 244] width 7 height 8
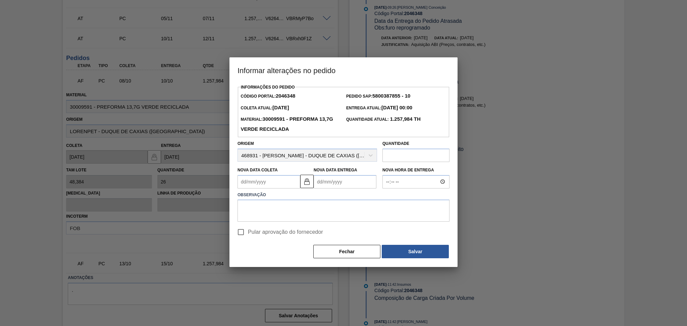
click at [275, 195] on label "Observação" at bounding box center [343, 195] width 212 height 10
click at [276, 191] on label "Observação" at bounding box center [343, 195] width 212 height 10
click at [278, 187] on Coleta2046348 "Nova Data Coleta" at bounding box center [268, 181] width 63 height 13
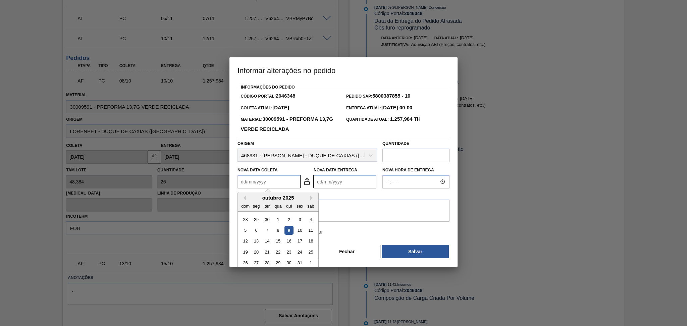
type Coleta2046348 "0"
type Entrega2046348 "03/01/2000"
type Coleta2046348 "09"
type Entrega2046348 "11/10/2025"
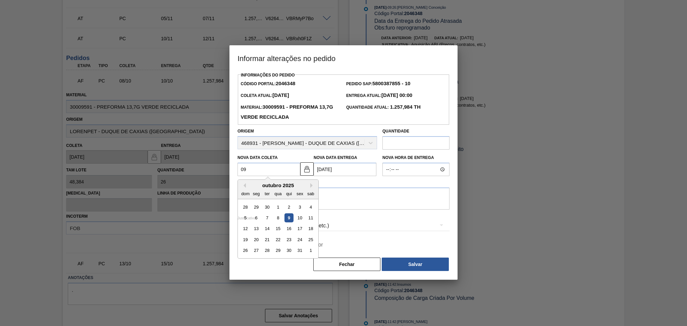
click at [290, 221] on div "9" at bounding box center [288, 217] width 9 height 9
type Coleta2046348 "[DATE]"
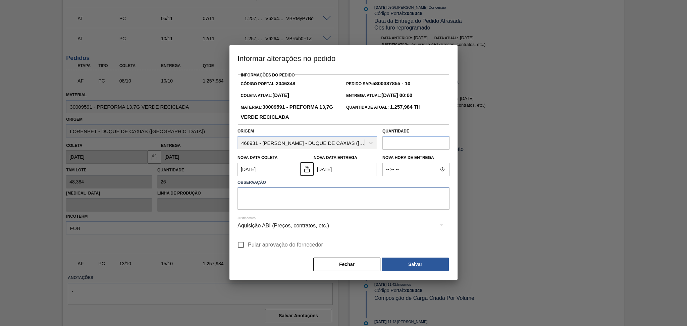
click at [301, 198] on textarea at bounding box center [343, 198] width 212 height 22
type textarea "furo reprogramado"
click at [292, 244] on span "Pular aprovação do fornecedor" at bounding box center [285, 245] width 75 height 8
click at [248, 244] on input "Pular aprovação do fornecedor" at bounding box center [241, 245] width 14 height 14
checkbox input "true"
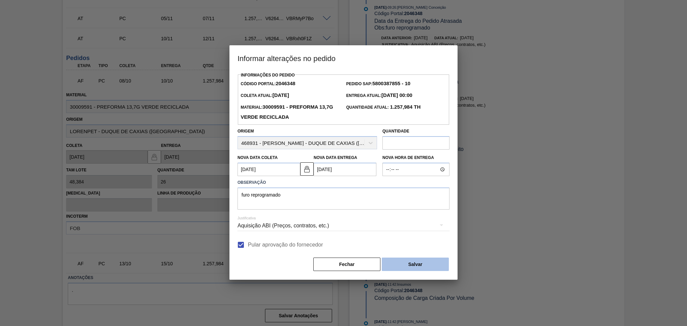
click at [400, 259] on button "Salvar" at bounding box center [415, 264] width 67 height 13
click at [402, 261] on button "Salvar" at bounding box center [415, 264] width 67 height 13
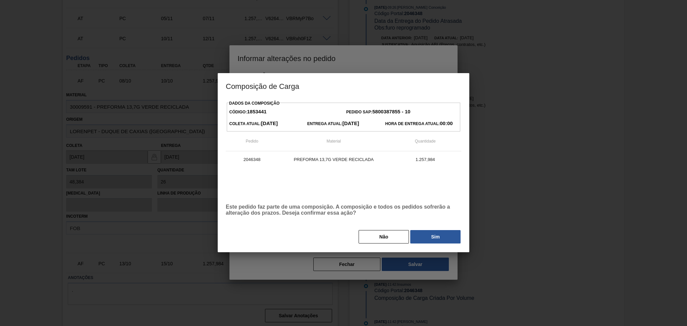
click at [418, 249] on div "Dados da Composição Código: 1853441 Pedido SAP: 5800387855 - 10 Coleta Atual: 0…" at bounding box center [343, 176] width 251 height 154
click at [434, 238] on button "Sim" at bounding box center [435, 236] width 50 height 13
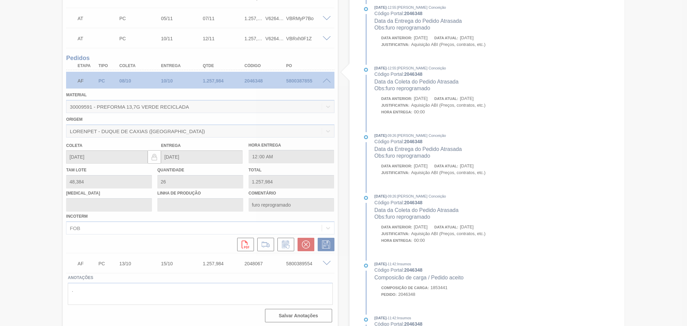
type input "[DATE]"
type input "11/10/2025"
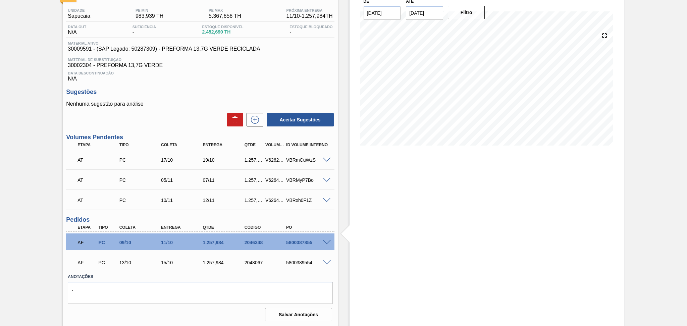
click at [363, 194] on div "Estoque De 09/10/2025 Até 30/11/2025 Filtro 10/10 Projeção de Estoque 1,290.19 …" at bounding box center [486, 155] width 275 height 344
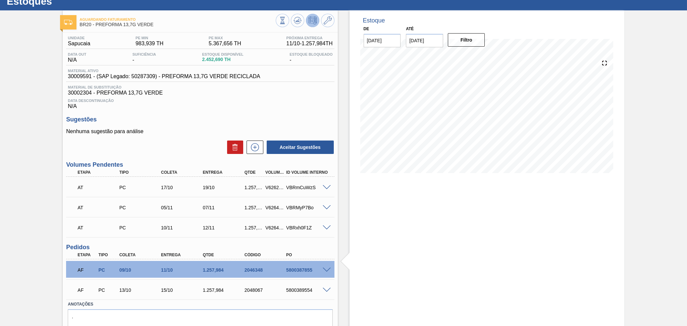
scroll to position [0, 0]
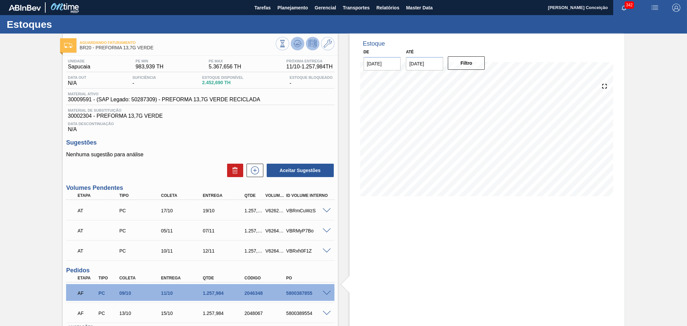
click at [300, 45] on icon at bounding box center [297, 44] width 8 height 8
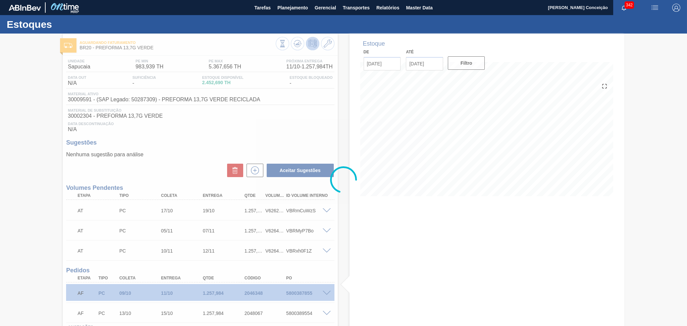
click at [387, 255] on div at bounding box center [343, 180] width 687 height 292
click at [83, 99] on div at bounding box center [343, 180] width 687 height 292
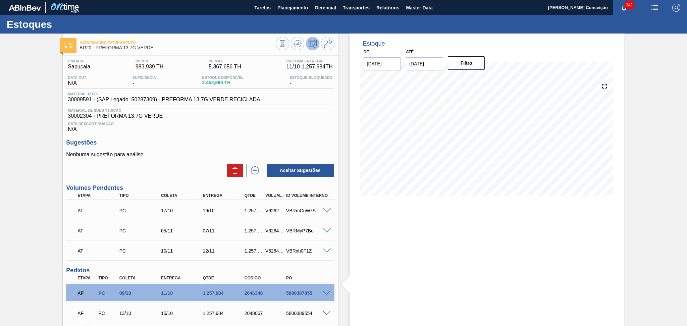
click at [418, 220] on div "Estoque De 09/10/2025 Até 30/11/2025 Filtro 18/10 Projeção de Estoque 2,516.158…" at bounding box center [486, 206] width 275 height 344
click at [390, 252] on div "Estoque De 09/10/2025 Até 30/11/2025 Filtro 15/10 Projeção de Estoque 2,516.158…" at bounding box center [486, 206] width 275 height 344
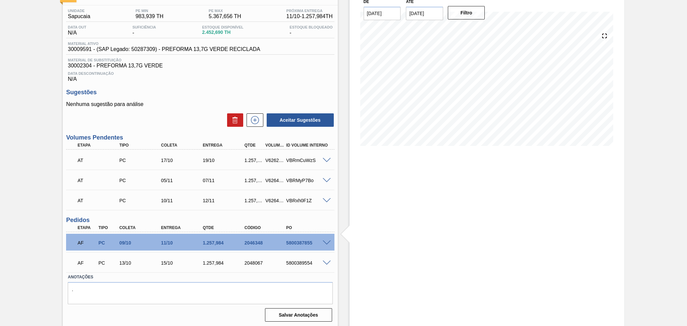
scroll to position [51, 0]
drag, startPoint x: 404, startPoint y: 204, endPoint x: 397, endPoint y: 166, distance: 38.5
click at [404, 203] on div "Estoque De 09/10/2025 Até 30/11/2025 Filtro 12/10 Projeção de Estoque 1,666.678…" at bounding box center [486, 155] width 275 height 344
click at [180, 81] on div "Unidade Sapucaia PE MIN 983,939 TH PE MAX 5.367,656 TH Próxima Entrega 11/10 - …" at bounding box center [200, 164] width 275 height 319
click at [222, 83] on div "Unidade Sapucaia PE MIN 983,939 TH PE MAX 5.367,656 TH Próxima Entrega 11/10 - …" at bounding box center [200, 164] width 275 height 319
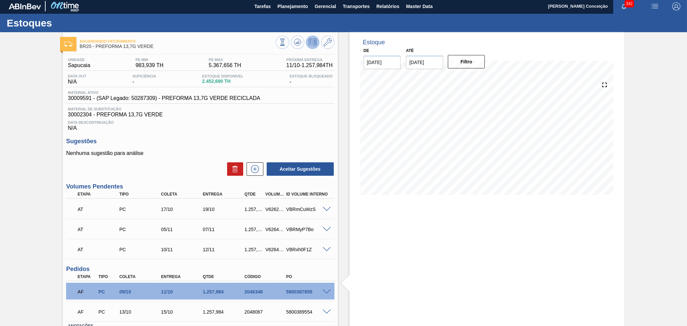
scroll to position [0, 0]
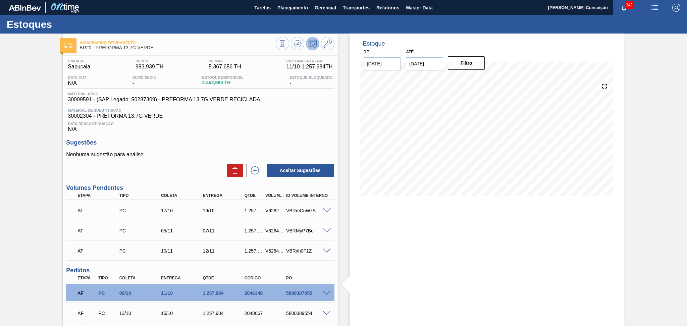
click at [412, 196] on div "08/11 Projeção de Estoque 3,192.634 Nec.SAP 0 Política Objetiva 3,175.797 Pedid…" at bounding box center [486, 139] width 253 height 134
click at [420, 252] on div "Estoque De 09/10/2025 Até 30/11/2025 Filtro 24/10 Projeção de Estoque 3,774.142…" at bounding box center [486, 206] width 275 height 344
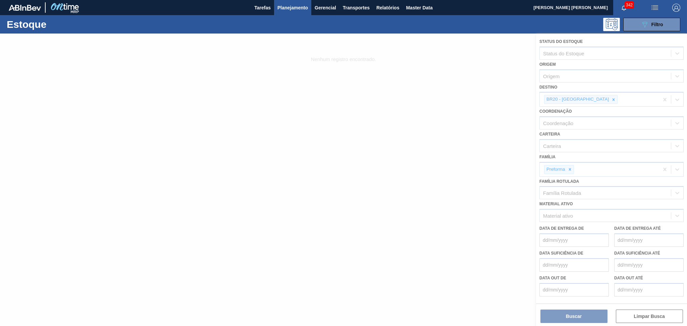
click at [570, 168] on div at bounding box center [343, 180] width 687 height 292
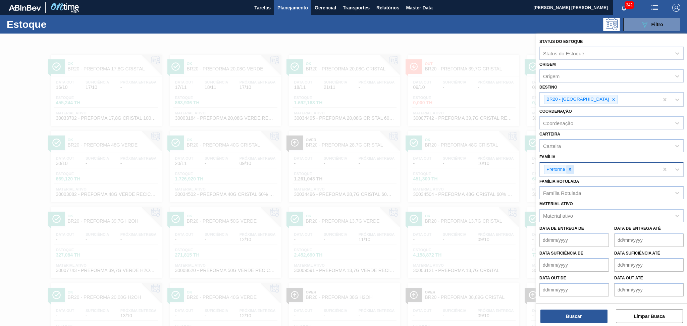
click at [571, 167] on icon at bounding box center [569, 169] width 5 height 5
type input "rolha"
click at [569, 183] on div "Rolha Plástica" at bounding box center [611, 187] width 144 height 12
click at [571, 169] on icon at bounding box center [569, 169] width 5 height 5
click at [563, 318] on button "Buscar" at bounding box center [573, 316] width 67 height 13
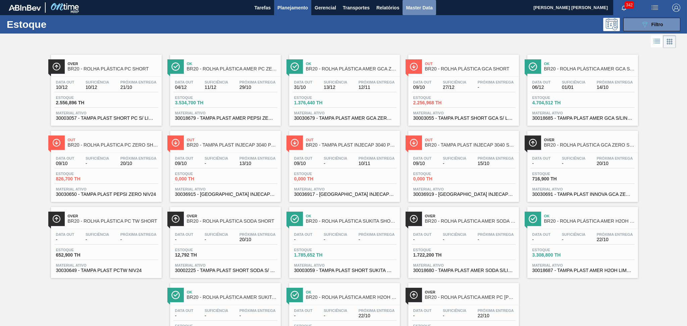
click at [430, 7] on span "Master Data" at bounding box center [419, 8] width 26 height 8
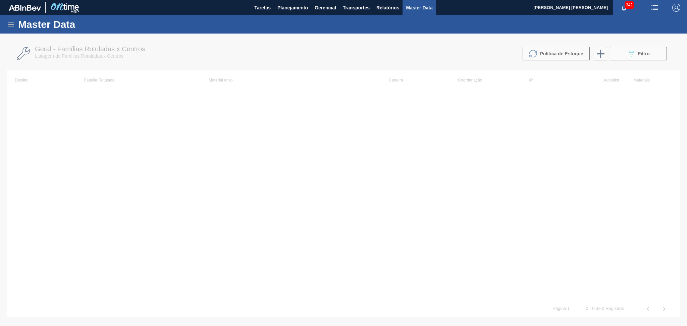
click at [628, 56] on div at bounding box center [343, 180] width 687 height 292
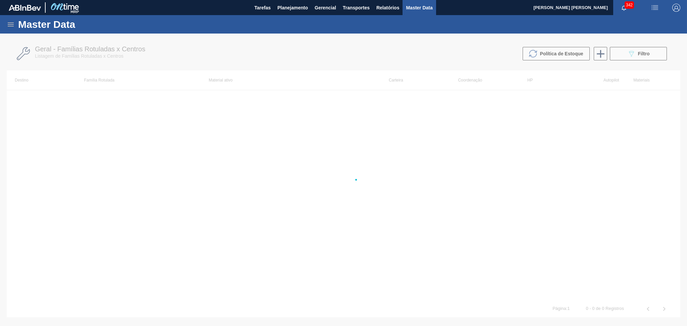
click at [639, 128] on div at bounding box center [343, 180] width 687 height 292
click at [648, 55] on div at bounding box center [343, 180] width 687 height 292
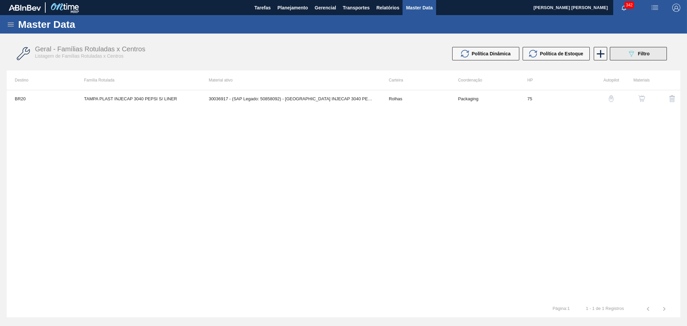
click at [648, 55] on span "Filtro" at bounding box center [644, 53] width 12 height 5
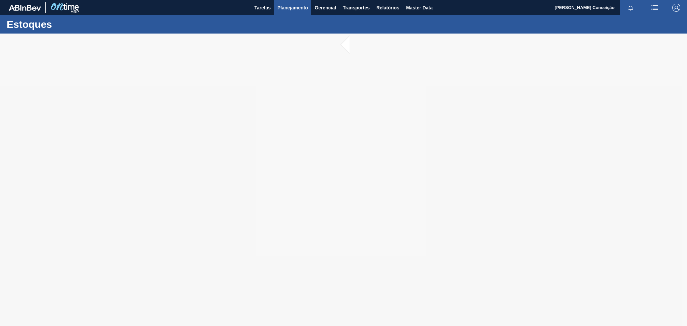
click at [284, 11] on span "Planejamento" at bounding box center [292, 8] width 31 height 8
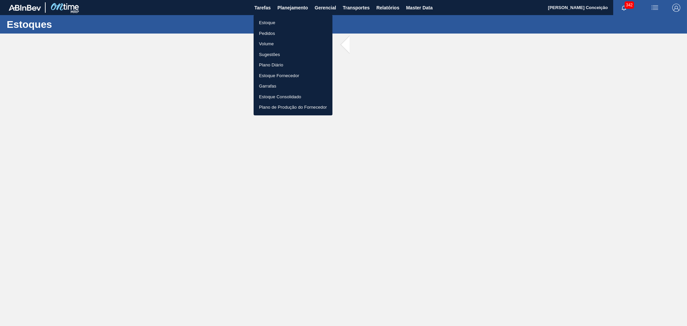
drag, startPoint x: 269, startPoint y: 24, endPoint x: 275, endPoint y: 24, distance: 6.7
click at [269, 23] on li "Estoque" at bounding box center [293, 22] width 79 height 11
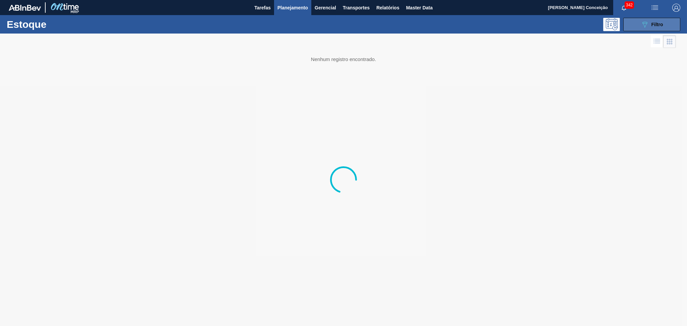
click at [662, 23] on span "Filtro" at bounding box center [657, 24] width 12 height 5
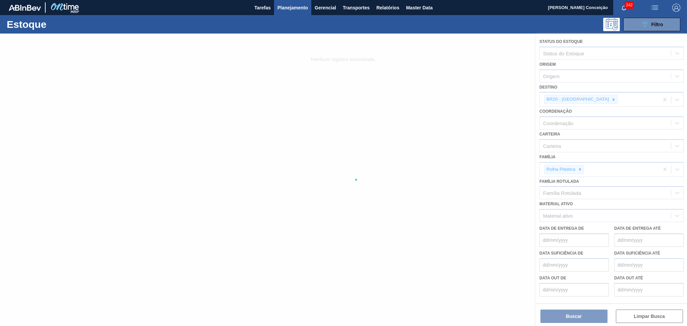
click at [586, 100] on div at bounding box center [343, 180] width 687 height 292
click at [586, 99] on div at bounding box center [343, 180] width 687 height 292
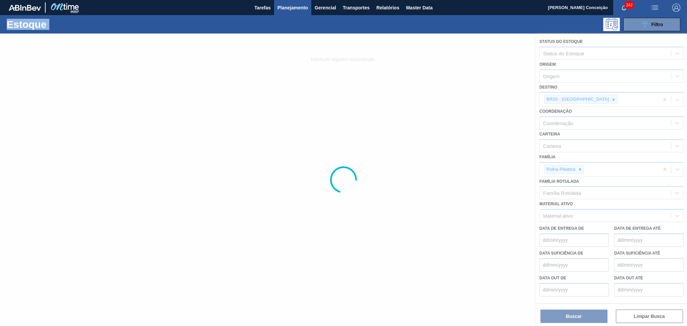
click at [586, 99] on div at bounding box center [343, 180] width 687 height 292
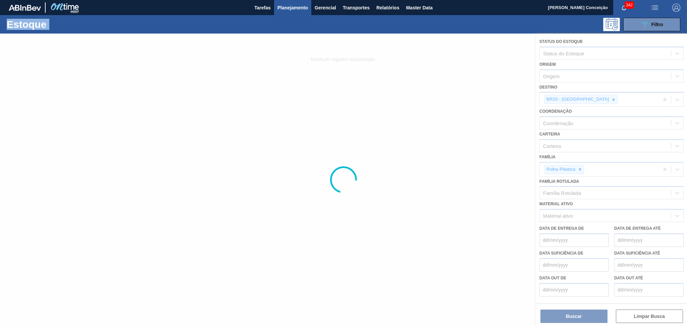
click at [586, 99] on div at bounding box center [343, 180] width 687 height 292
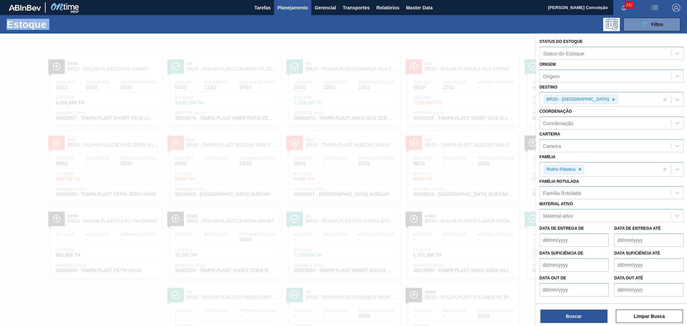
click at [612, 99] on icon at bounding box center [613, 99] width 2 height 2
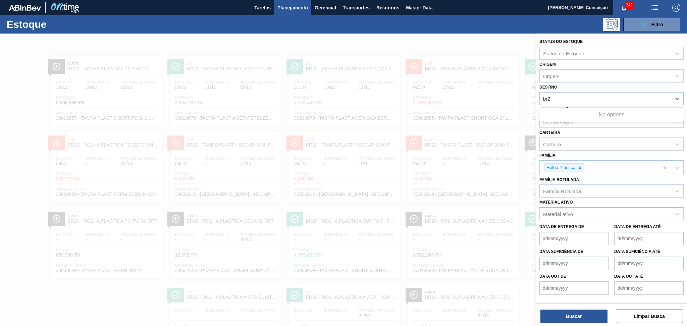
type input "br27"
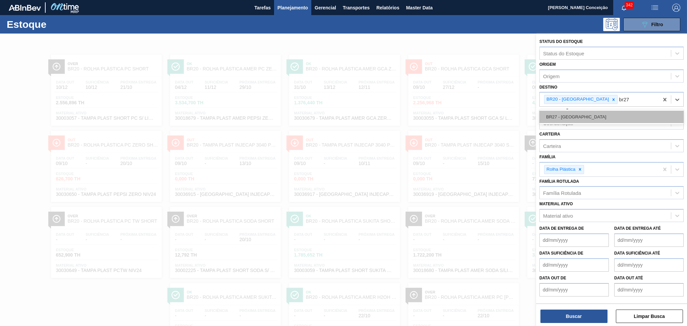
click at [582, 114] on div "BR27 - Nova Minas" at bounding box center [611, 117] width 144 height 12
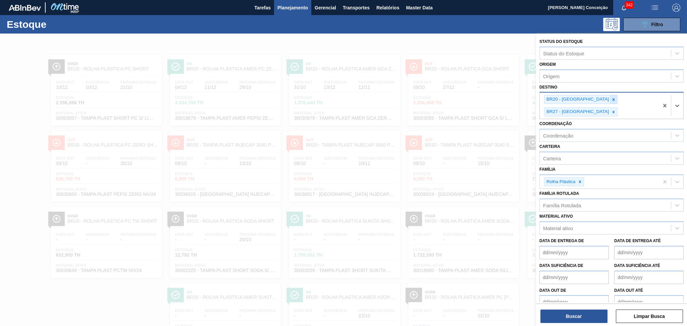
click at [611, 99] on icon at bounding box center [613, 99] width 5 height 5
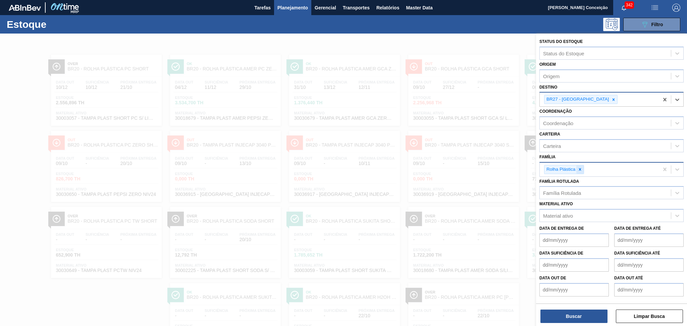
click at [581, 168] on icon at bounding box center [579, 169] width 5 height 5
type input "pref"
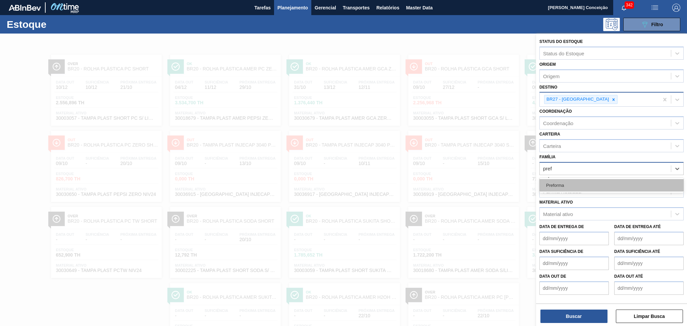
click at [582, 180] on div "Preforma" at bounding box center [611, 185] width 144 height 12
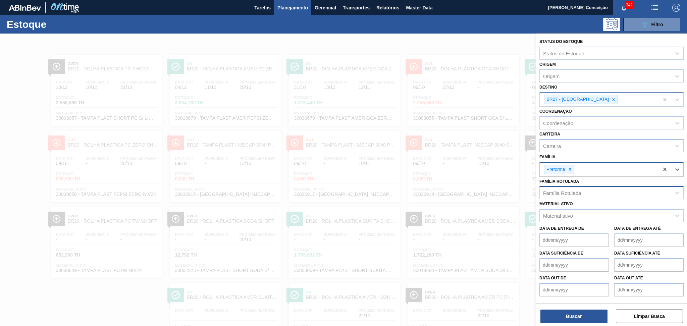
click at [568, 192] on div "Família Rotulada" at bounding box center [562, 193] width 38 height 6
type Rotulada "13,7g c"
click at [581, 208] on div "PREFORMA 13,7G CRISTAL" at bounding box center [611, 209] width 144 height 12
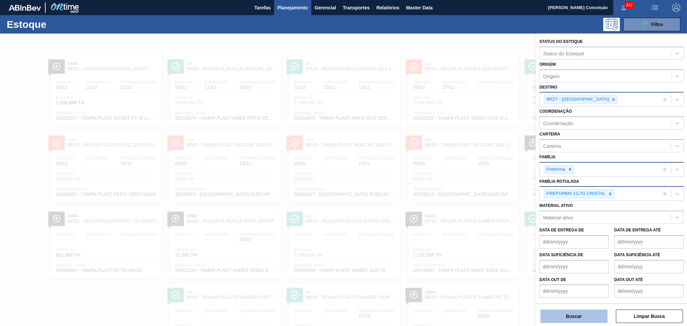
click at [578, 313] on button "Buscar" at bounding box center [573, 316] width 67 height 13
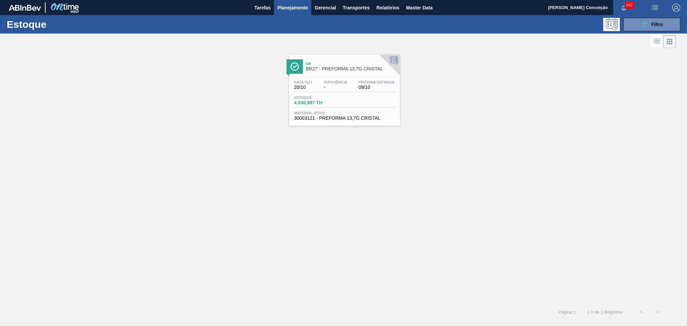
click at [310, 96] on span "Estoque" at bounding box center [317, 98] width 47 height 4
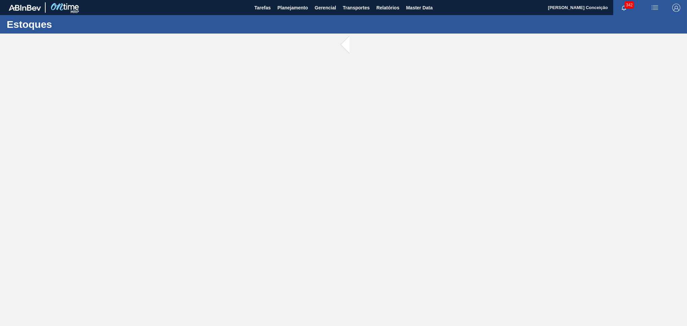
click at [313, 174] on main "Tarefas Planejamento Gerencial Transportes Relatórios Master Data Aline Apareci…" at bounding box center [343, 163] width 687 height 326
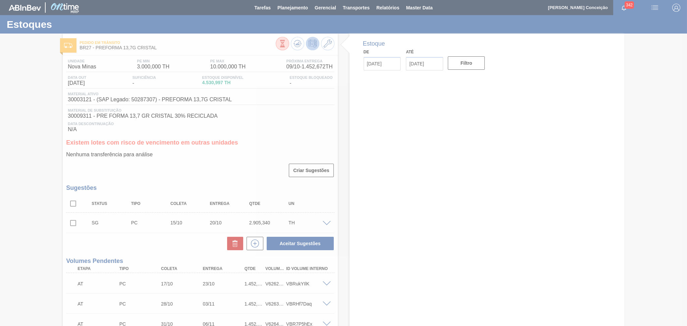
click at [307, 135] on div at bounding box center [343, 163] width 687 height 326
click at [216, 153] on div at bounding box center [343, 163] width 687 height 326
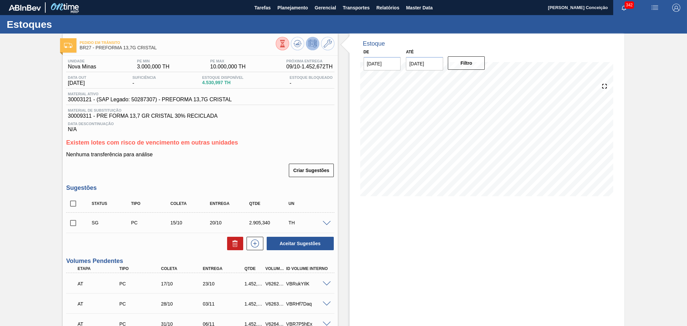
click at [266, 124] on span "Data Descontinuação" at bounding box center [200, 124] width 265 height 4
click at [89, 98] on span "30003121 - (SAP Legado: 50287307) - PREFORMA 13,7G CRISTAL" at bounding box center [150, 100] width 164 height 6
click at [74, 99] on span "30003121 - (SAP Legado: 50287307) - PREFORMA 13,7G CRISTAL" at bounding box center [150, 100] width 164 height 6
copy span "30003121"
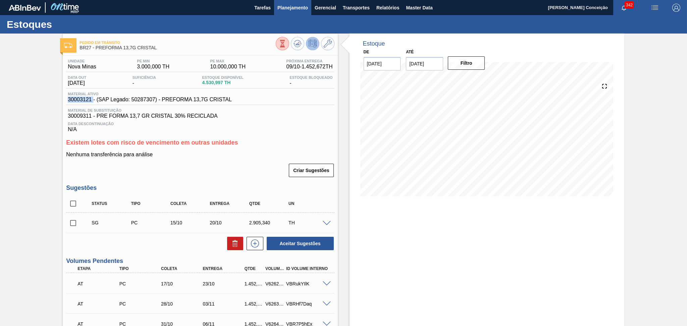
copy span "30003121"
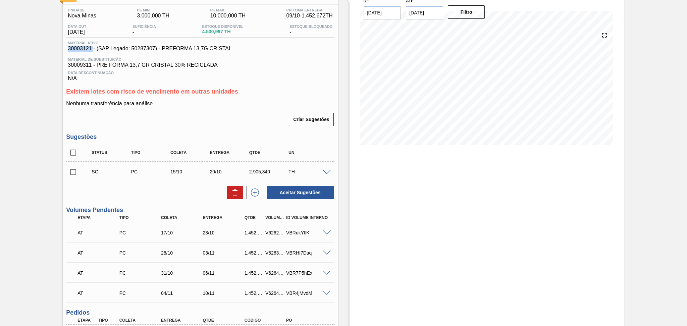
scroll to position [10, 0]
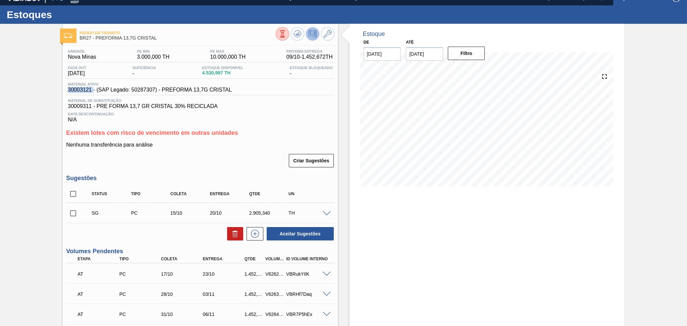
click at [78, 211] on input "checkbox" at bounding box center [73, 213] width 14 height 14
click at [234, 234] on icon at bounding box center [235, 234] width 8 height 8
checkbox input "false"
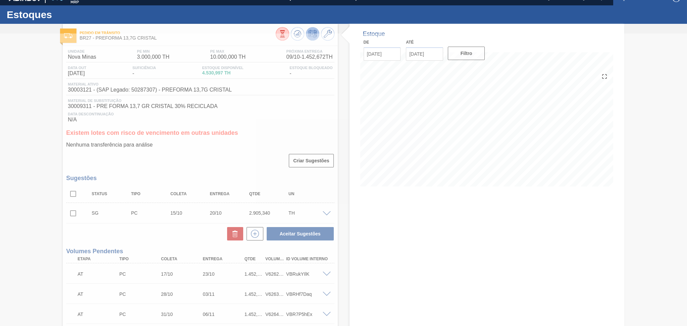
click at [429, 238] on div at bounding box center [343, 180] width 687 height 292
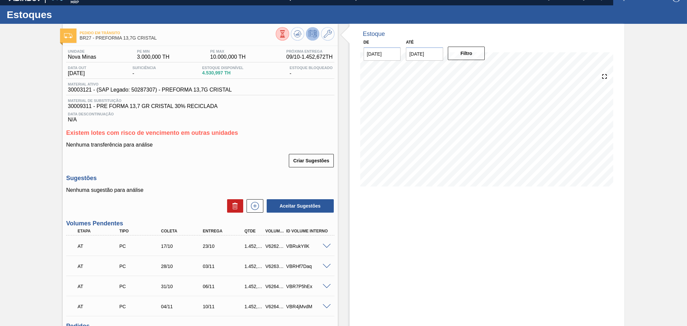
click at [186, 198] on div "Nenhuma sugestão para análise Aceitar Sugestões" at bounding box center [200, 200] width 268 height 26
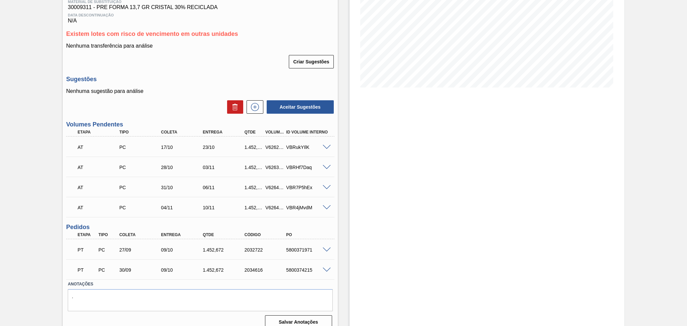
scroll to position [116, 0]
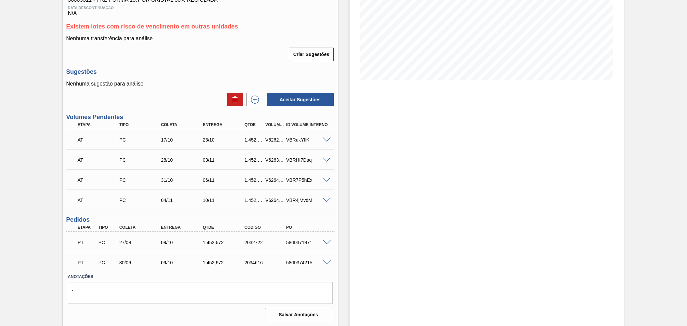
click at [422, 186] on div "Estoque De [DATE] Até [DATE] Filtro" at bounding box center [486, 122] width 275 height 409
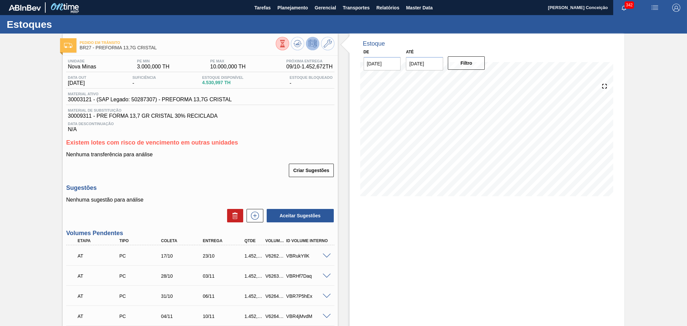
click at [193, 174] on div "Criar Sugestões" at bounding box center [200, 170] width 268 height 15
click at [222, 164] on div "Criar Sugestões" at bounding box center [200, 170] width 268 height 15
click at [246, 178] on div "Unidade Nova Minas PE MIN 3.000,000 TH PE MAX 10.000,000 TH Próxima Entrega 09/…" at bounding box center [200, 248] width 275 height 384
click at [258, 162] on div "Nenhuma transferência para análise Criar Sugestões" at bounding box center [200, 165] width 268 height 26
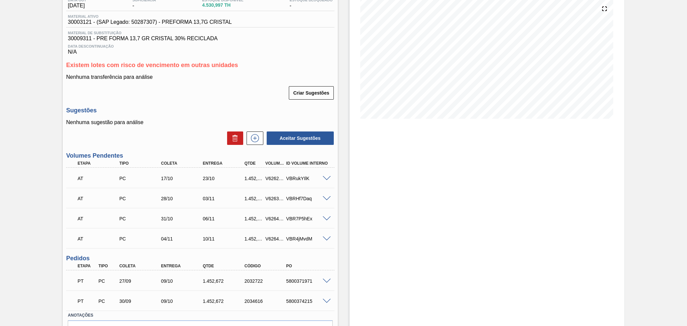
scroll to position [116, 0]
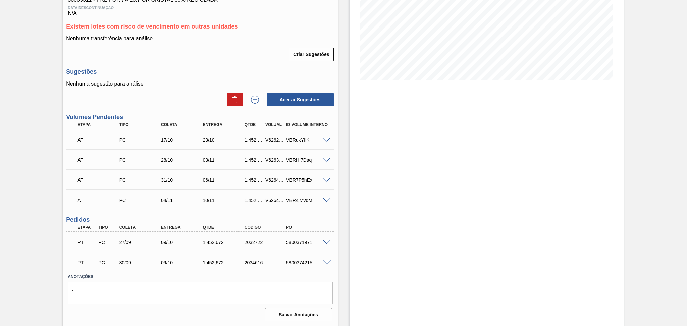
click at [323, 240] on span at bounding box center [327, 242] width 8 height 5
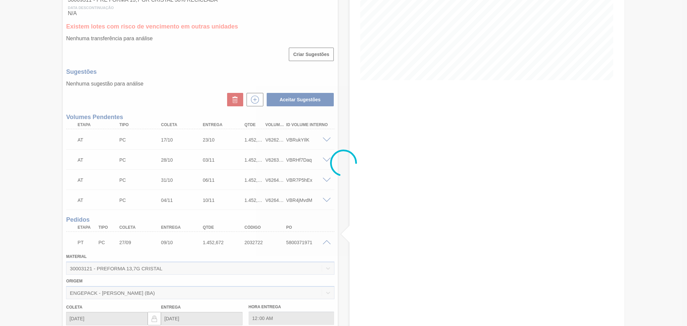
click at [326, 241] on div at bounding box center [343, 163] width 687 height 326
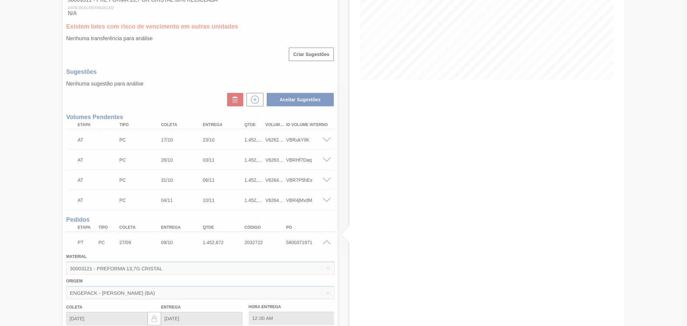
click at [326, 241] on div at bounding box center [343, 163] width 687 height 326
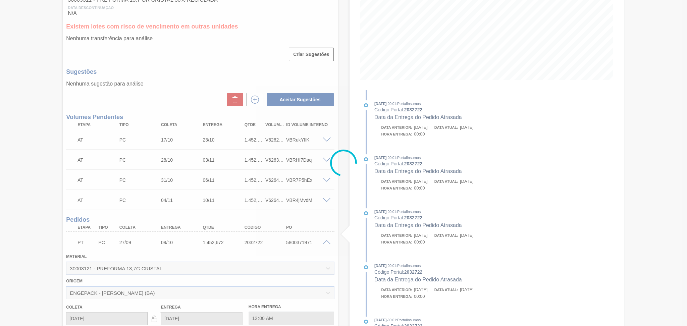
click at [181, 93] on div at bounding box center [343, 163] width 687 height 326
click at [326, 243] on div at bounding box center [343, 163] width 687 height 326
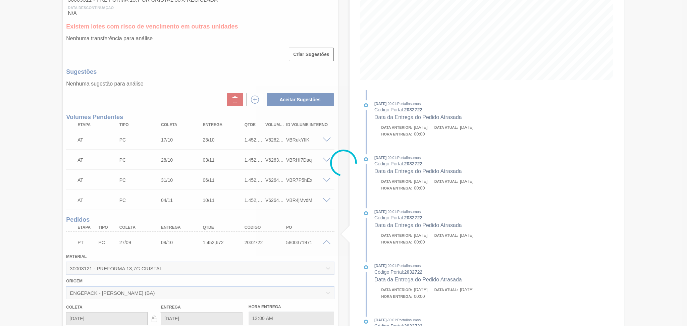
click at [326, 242] on div at bounding box center [343, 163] width 687 height 326
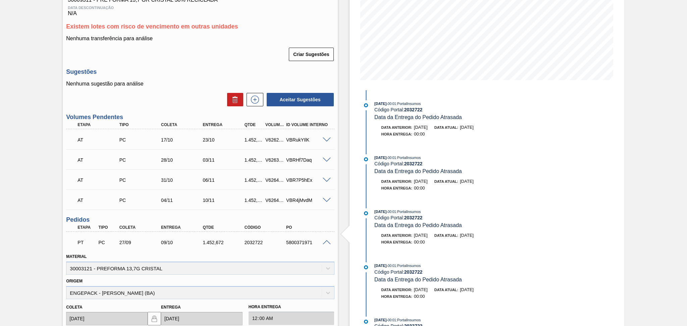
click at [326, 140] on span at bounding box center [327, 139] width 8 height 5
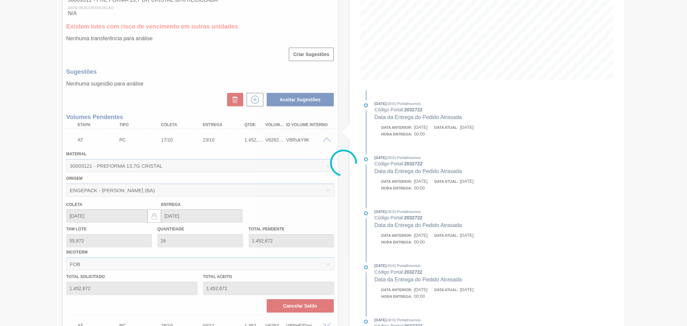
click at [326, 140] on div at bounding box center [343, 163] width 687 height 326
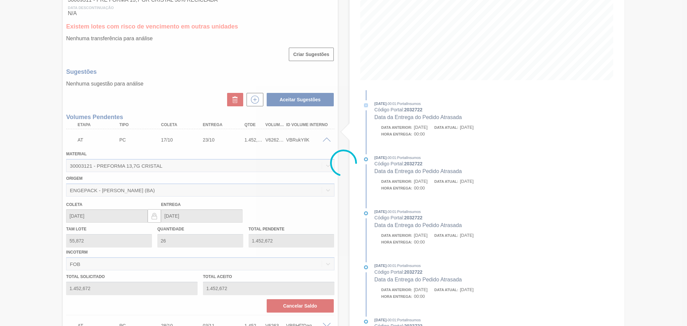
click at [326, 140] on div at bounding box center [343, 163] width 687 height 326
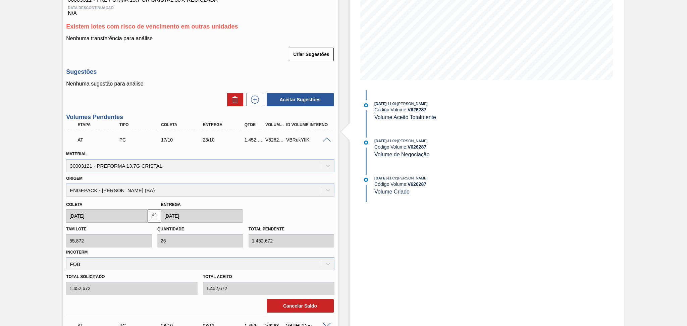
click at [326, 139] on span at bounding box center [327, 139] width 8 height 5
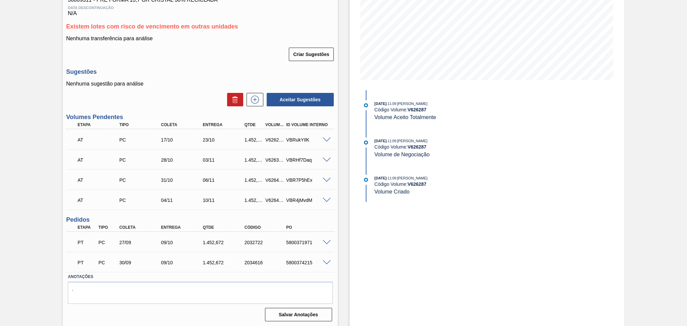
click at [201, 278] on label "Anotações" at bounding box center [200, 277] width 265 height 10
click at [136, 288] on textarea "." at bounding box center [200, 293] width 265 height 22
click at [305, 243] on div "5800371971" at bounding box center [307, 242] width 47 height 5
copy div "5800371971"
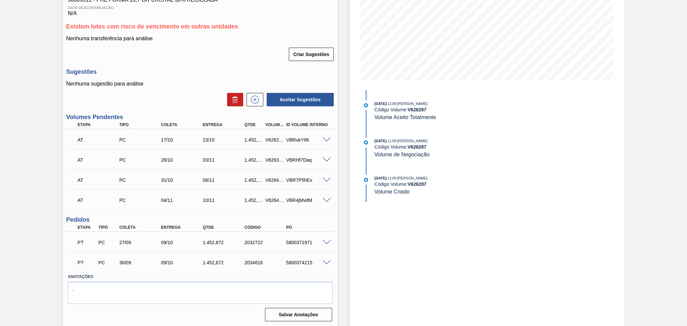
click at [300, 261] on div "5800374215" at bounding box center [307, 262] width 47 height 5
copy div "5800374215"
click at [210, 66] on div "Unidade Nova Minas PE MIN 3.000,000 TH PE MAX 10.000,000 TH Próxima Entrega 09/…" at bounding box center [200, 132] width 275 height 384
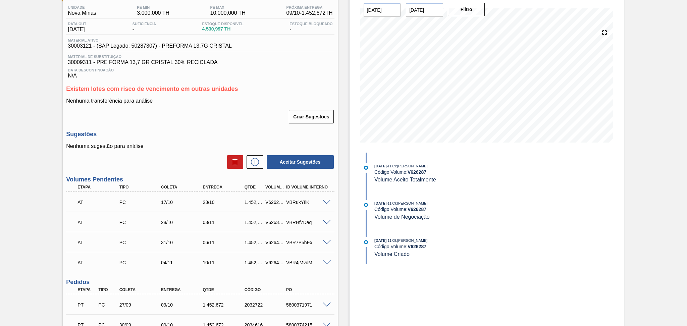
scroll to position [0, 0]
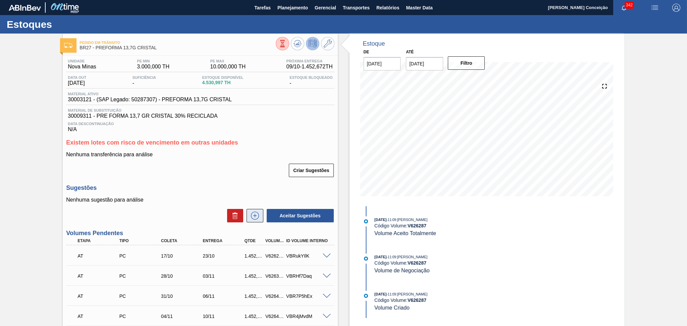
click at [254, 212] on icon at bounding box center [254, 216] width 11 height 8
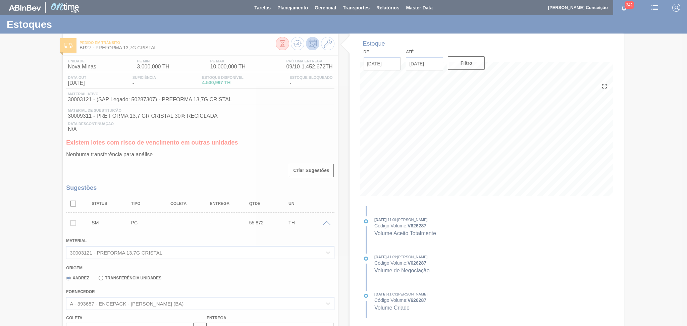
click at [205, 162] on div at bounding box center [343, 163] width 687 height 326
click at [203, 162] on div at bounding box center [343, 163] width 687 height 326
click at [157, 164] on div at bounding box center [343, 163] width 687 height 326
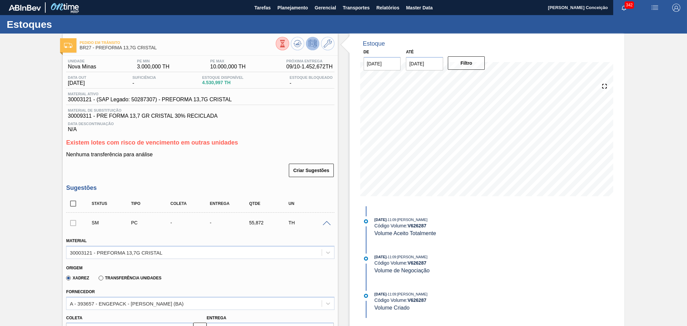
click at [199, 162] on div "Nenhuma transferência para análise Criar Sugestões" at bounding box center [200, 165] width 268 height 26
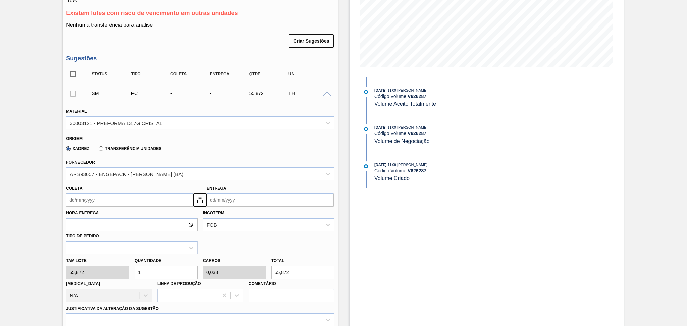
scroll to position [134, 0]
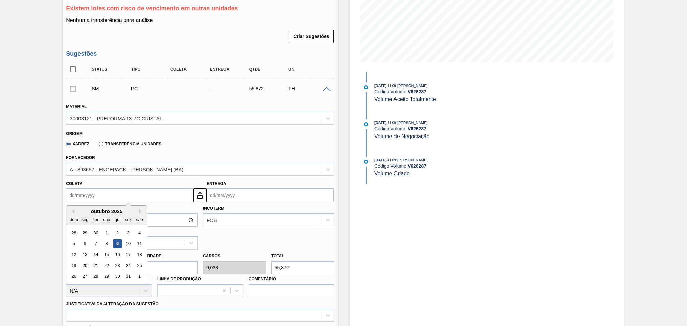
click at [108, 194] on input "Coleta" at bounding box center [129, 194] width 127 height 13
type input "1"
type input "[DATE]"
type input "13"
type input "[DATE]"
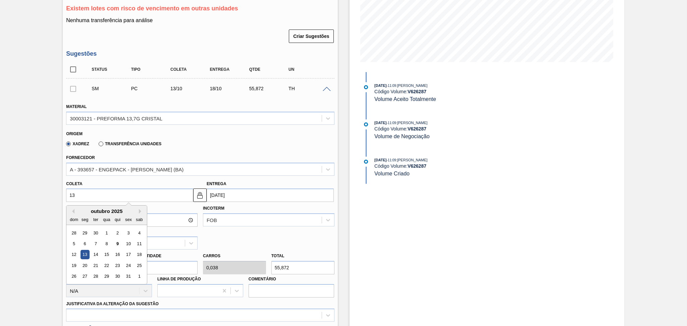
click at [83, 252] on div "13" at bounding box center [84, 254] width 9 height 9
type input "[DATE]"
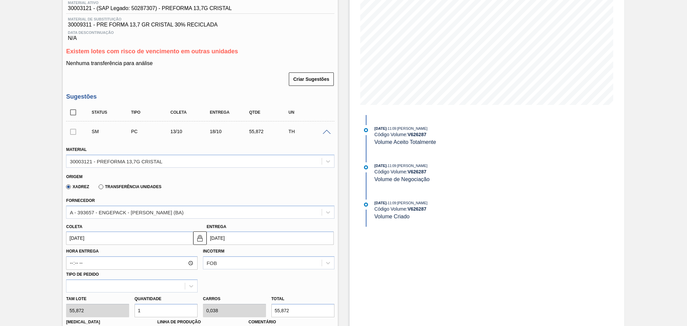
scroll to position [179, 0]
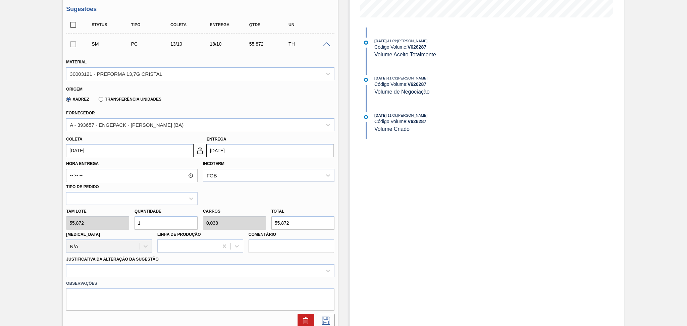
click at [125, 226] on div "Tam lote 55,872 Quantidade 1 Carros 0,038 Total 55,872 [MEDICAL_DATA] N/A Linha…" at bounding box center [199, 229] width 273 height 48
type input "2"
type input "0,077"
type input "111,744"
type input "26"
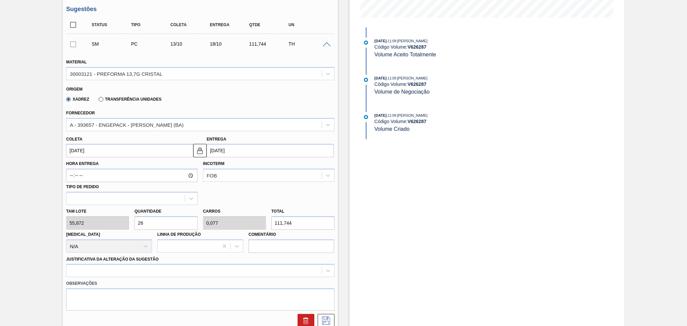
type input "1"
type input "1.452,672"
type input "26"
click at [156, 268] on div "option Logística ABI (Problemas de descarga etc.) focused, 4 of 18. 18 results …" at bounding box center [200, 270] width 268 height 13
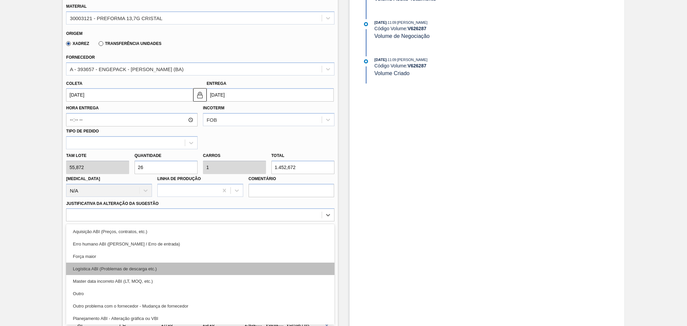
scroll to position [45, 0]
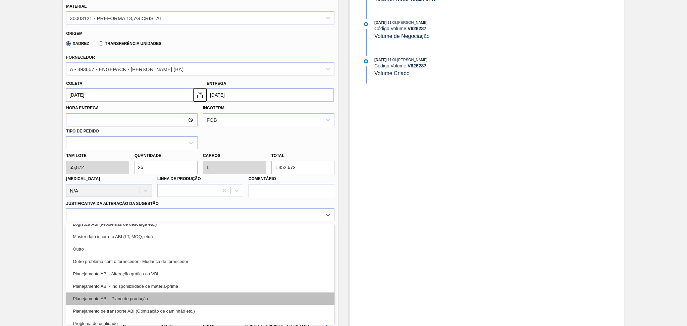
click at [152, 298] on div "Planejamento ABI - Plano de produção" at bounding box center [200, 298] width 268 height 12
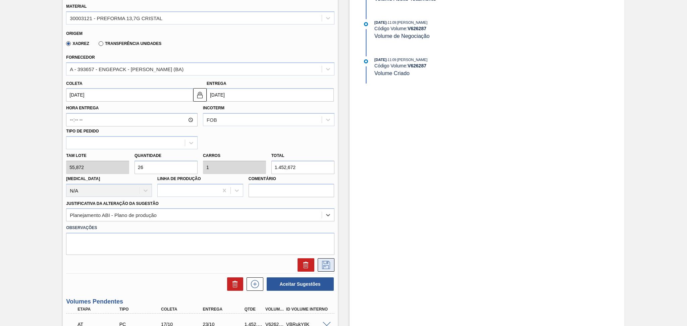
click at [326, 265] on icon at bounding box center [326, 265] width 11 height 8
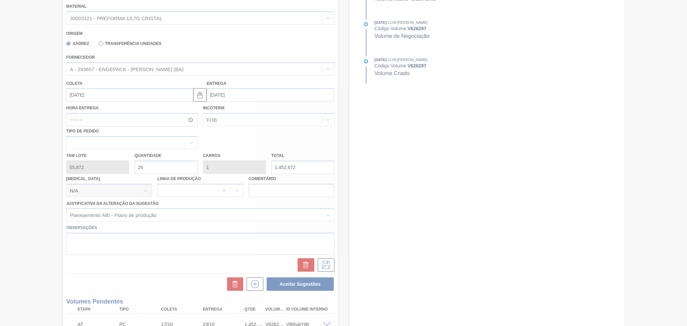
click at [158, 270] on div at bounding box center [343, 163] width 687 height 326
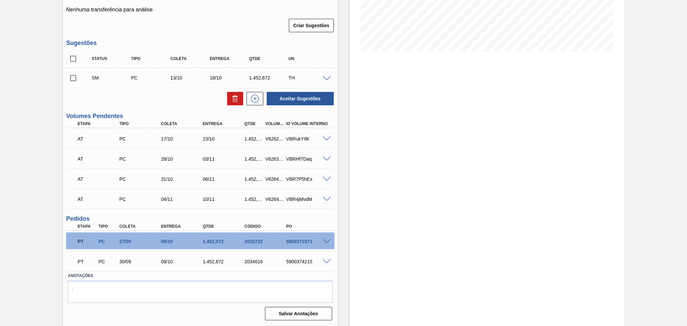
scroll to position [144, 0]
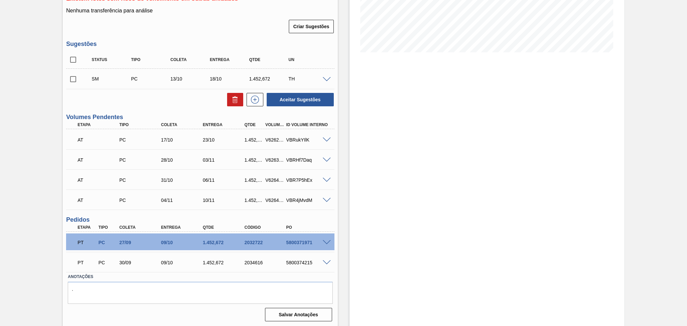
click at [321, 81] on div "SM PC 13/10 18/10 1.452,672 TH" at bounding box center [200, 78] width 268 height 17
click at [325, 79] on span at bounding box center [327, 79] width 8 height 5
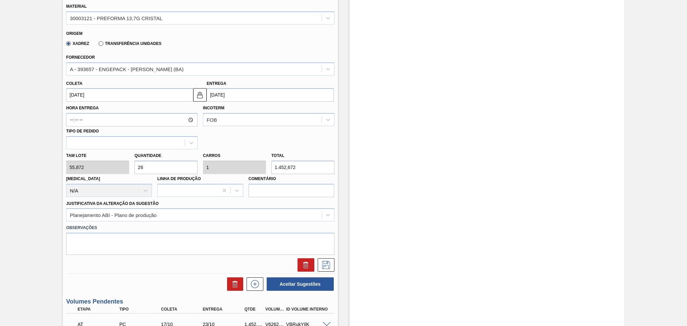
click at [101, 96] on input "[DATE]" at bounding box center [129, 94] width 127 height 13
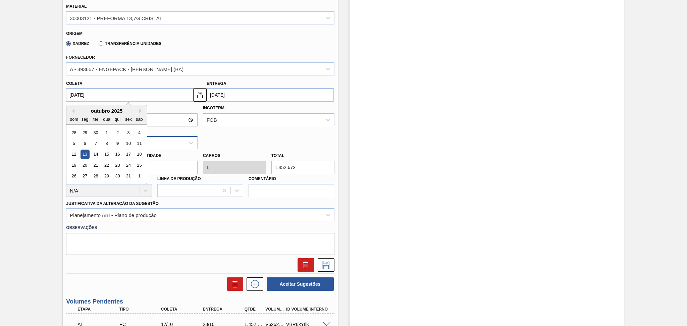
click at [128, 143] on div "10" at bounding box center [128, 143] width 9 height 9
type input "[DATE]"
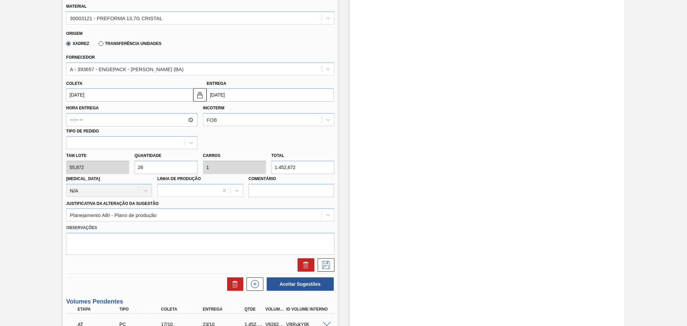
click at [235, 145] on div "Hora Entrega Incoterm FOB Tipo de pedido" at bounding box center [199, 126] width 273 height 48
click at [257, 44] on div "Xadrez Transferência Unidades" at bounding box center [197, 42] width 262 height 13
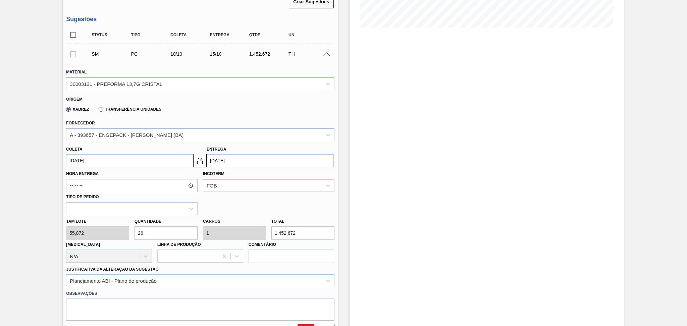
scroll to position [56, 0]
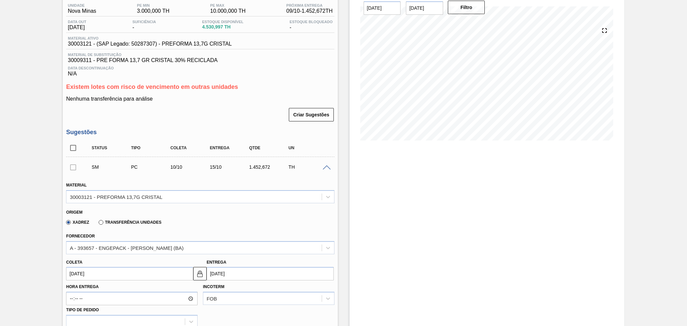
click at [325, 167] on span at bounding box center [327, 167] width 8 height 5
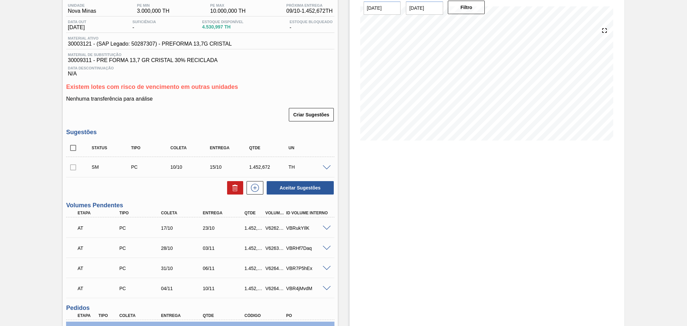
click at [250, 128] on div "Unidade Nova Minas PE MIN 3.000,000 TH PE MAX 10.000,000 TH Próxima Entrega 09/…" at bounding box center [200, 206] width 275 height 412
click at [328, 165] on span at bounding box center [327, 167] width 8 height 5
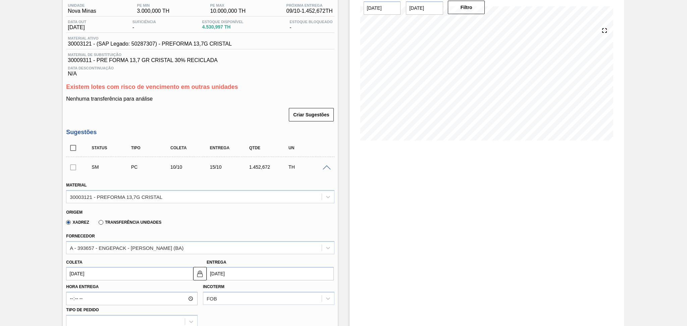
click at [205, 220] on div "Xadrez Transferência Unidades" at bounding box center [197, 221] width 262 height 13
click at [206, 215] on div "Xadrez Transferência Unidades" at bounding box center [197, 221] width 262 height 13
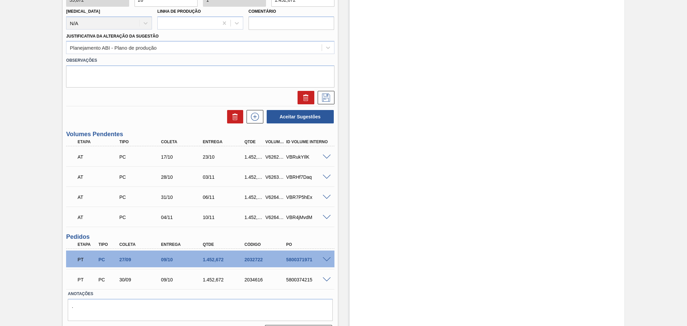
scroll to position [413, 0]
